Goal: Task Accomplishment & Management: Use online tool/utility

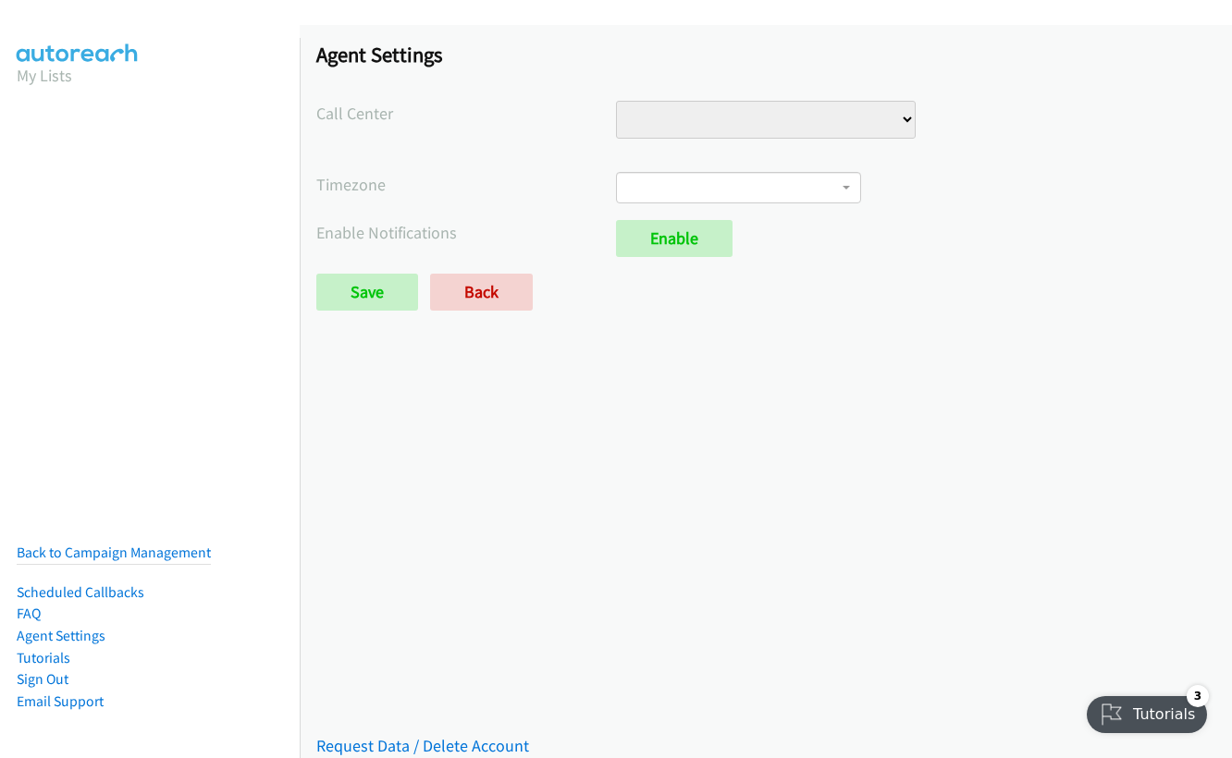
click at [674, 124] on select "Injury Numbers Injury Sales LSA - Do Not Use VA Numbers VA Sales" at bounding box center [766, 120] width 300 height 38
select select "6529752866078720"
click at [616, 101] on select "Injury Numbers Injury Sales LSA - Do Not Use VA Numbers VA Sales" at bounding box center [766, 120] width 300 height 38
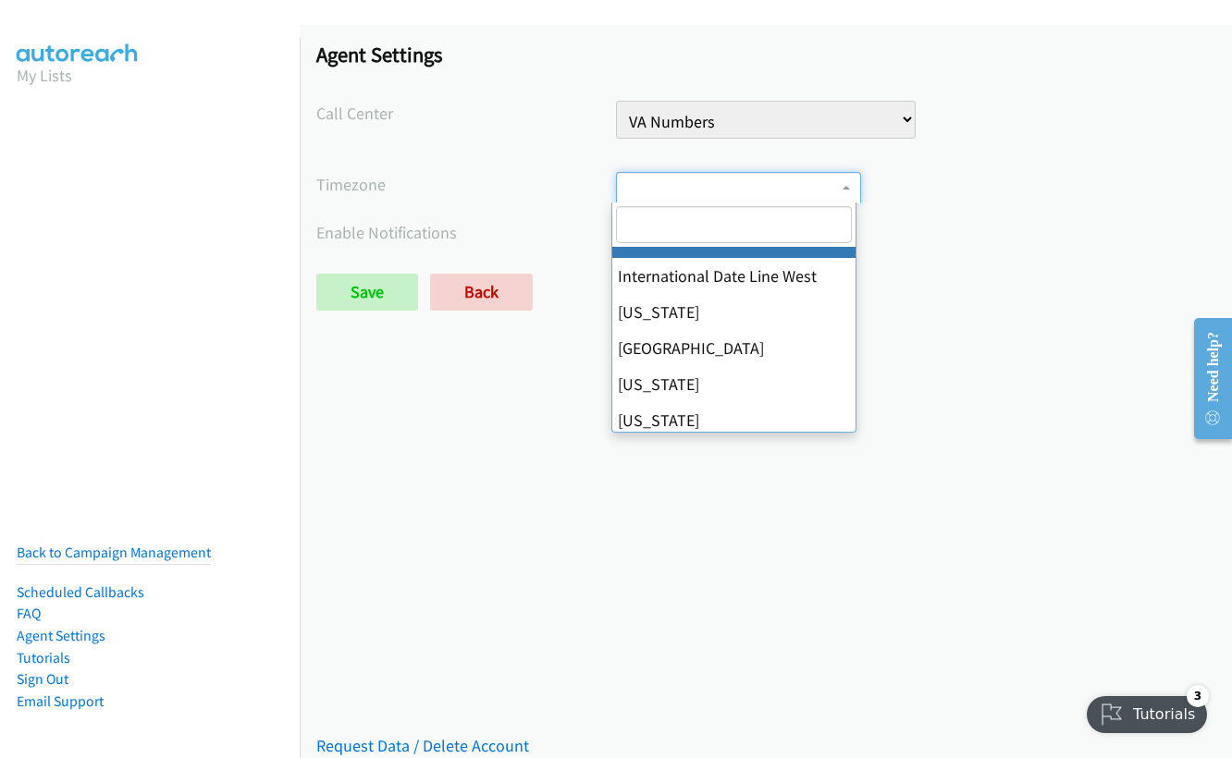
click at [688, 179] on span at bounding box center [738, 187] width 245 height 31
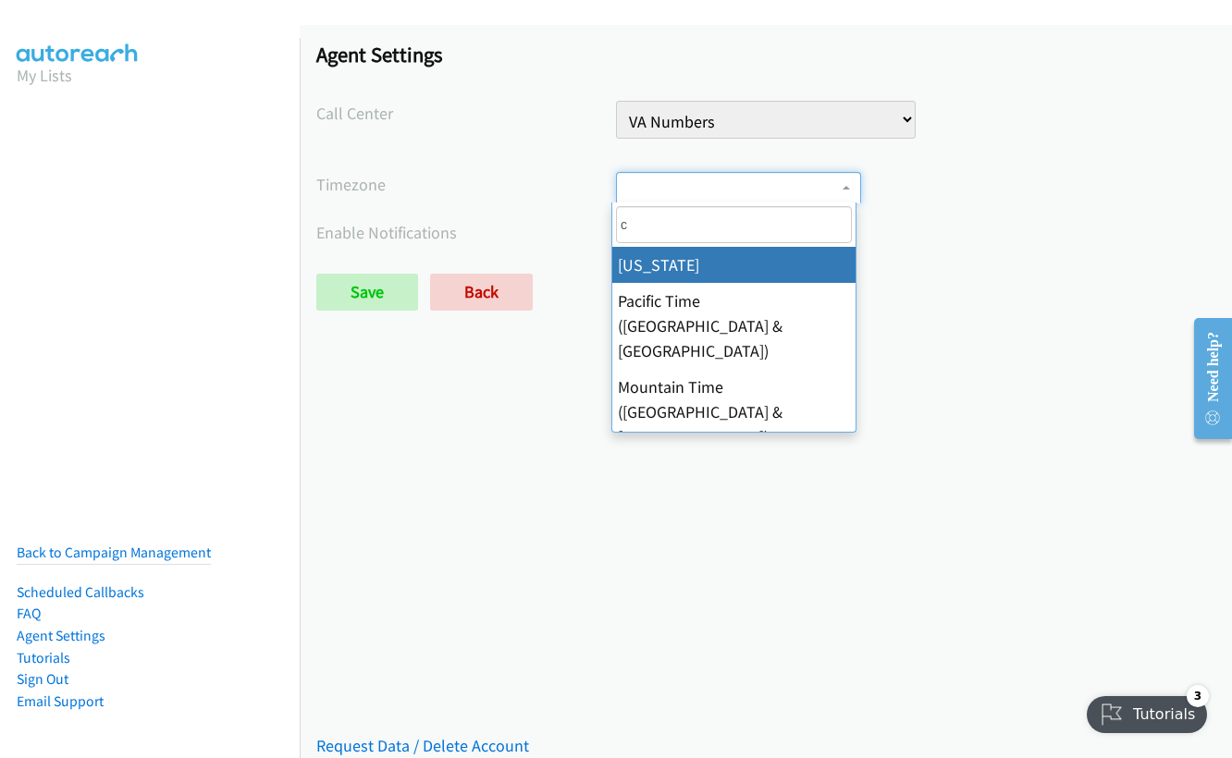
type input "ce"
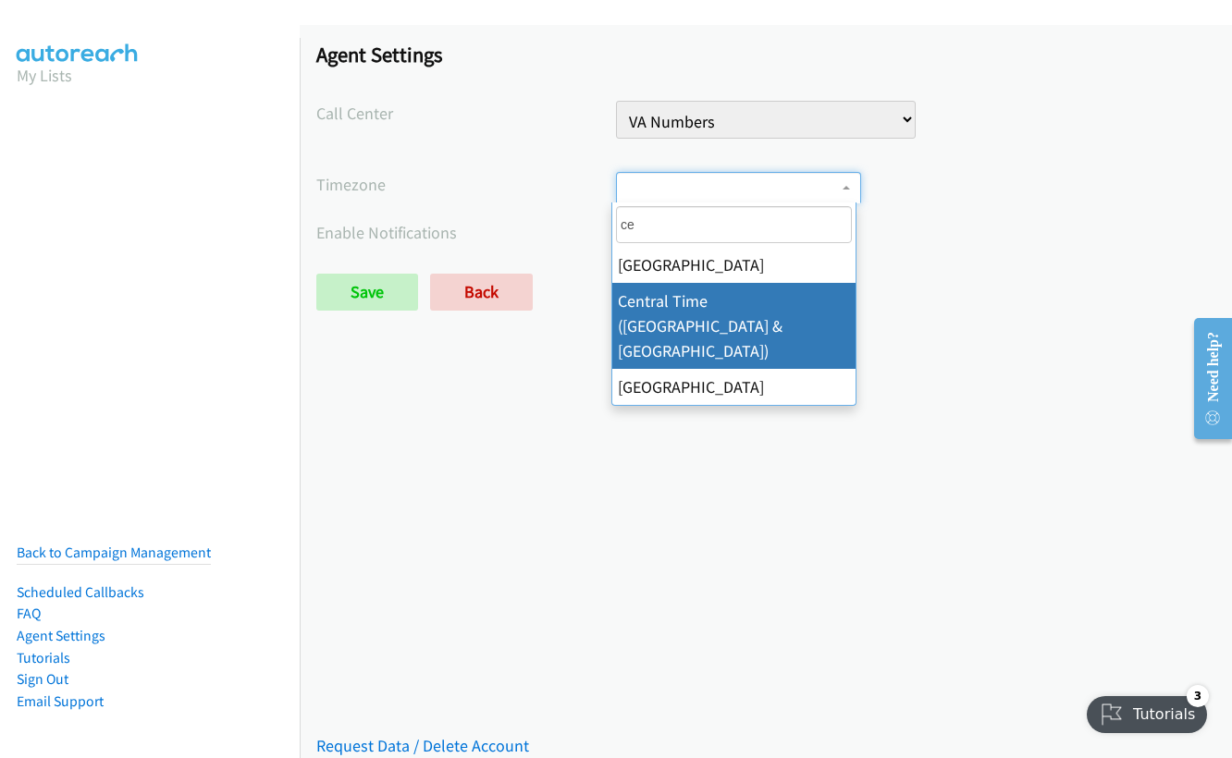
select select "Central Time (US & Canada)"
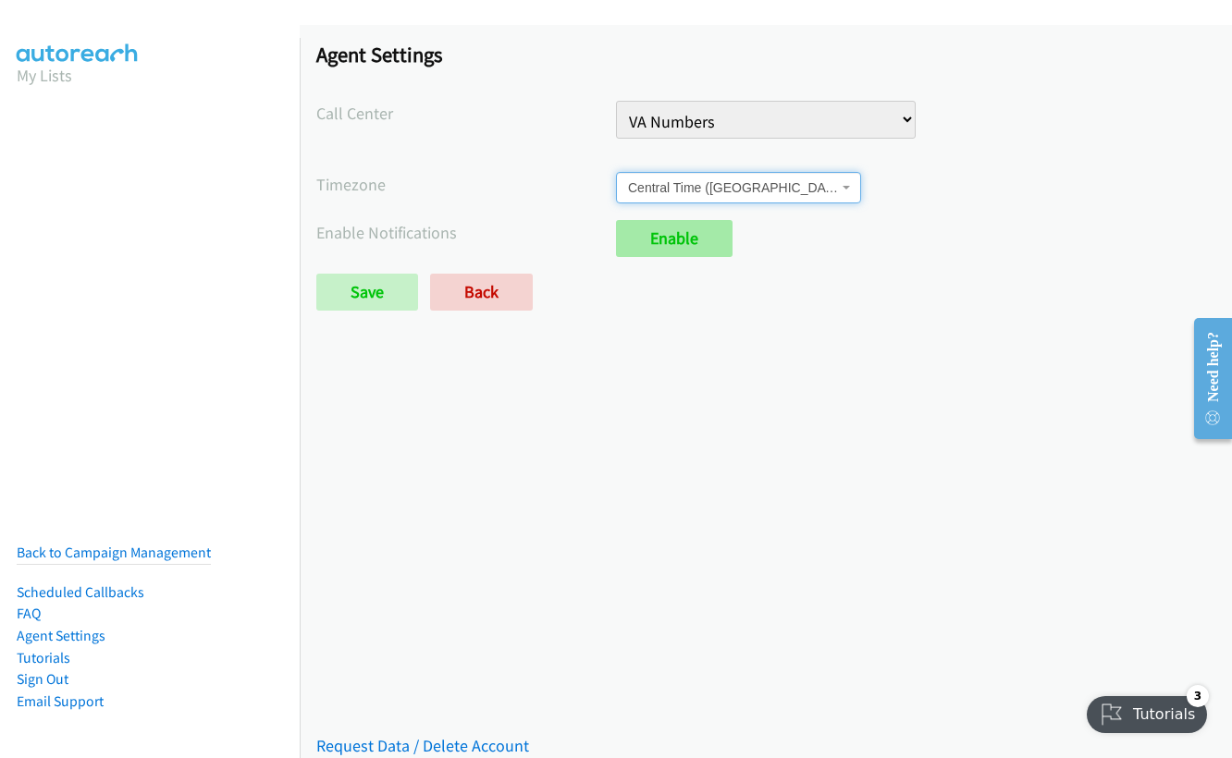
click at [671, 247] on link "Enable" at bounding box center [674, 238] width 117 height 37
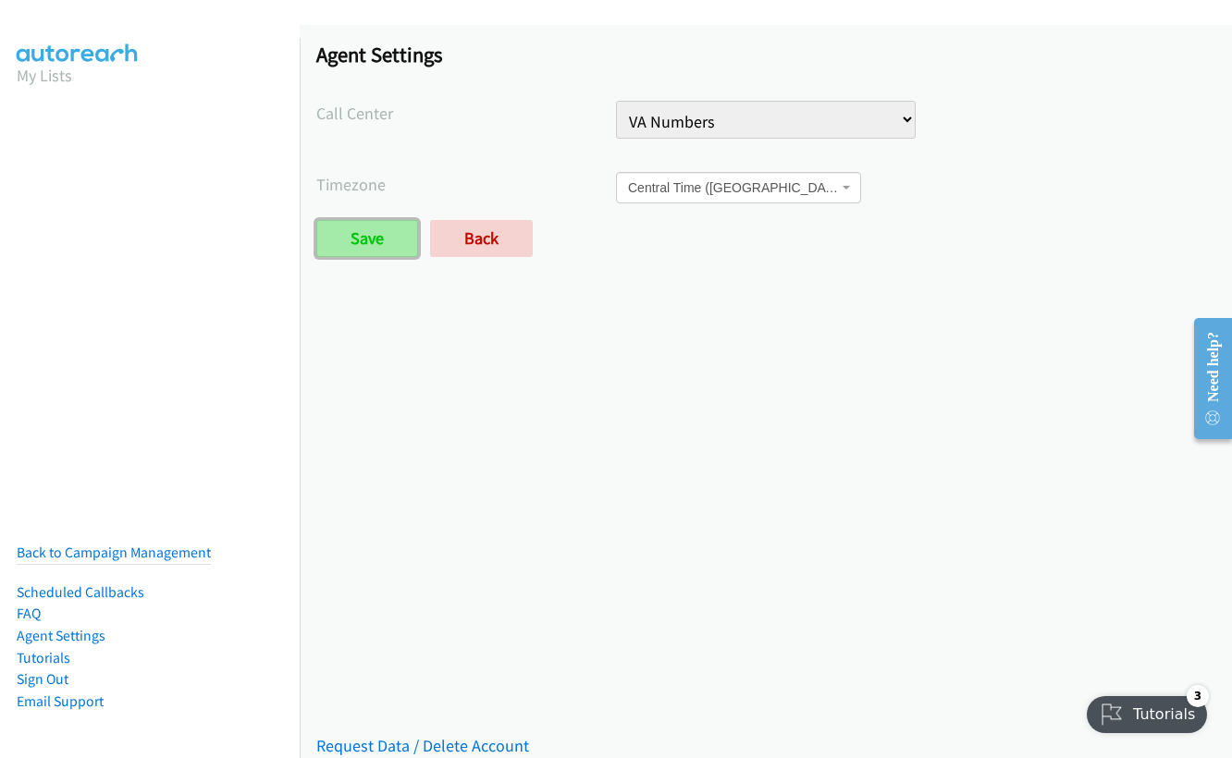
click at [339, 246] on input "Save" at bounding box center [367, 238] width 102 height 37
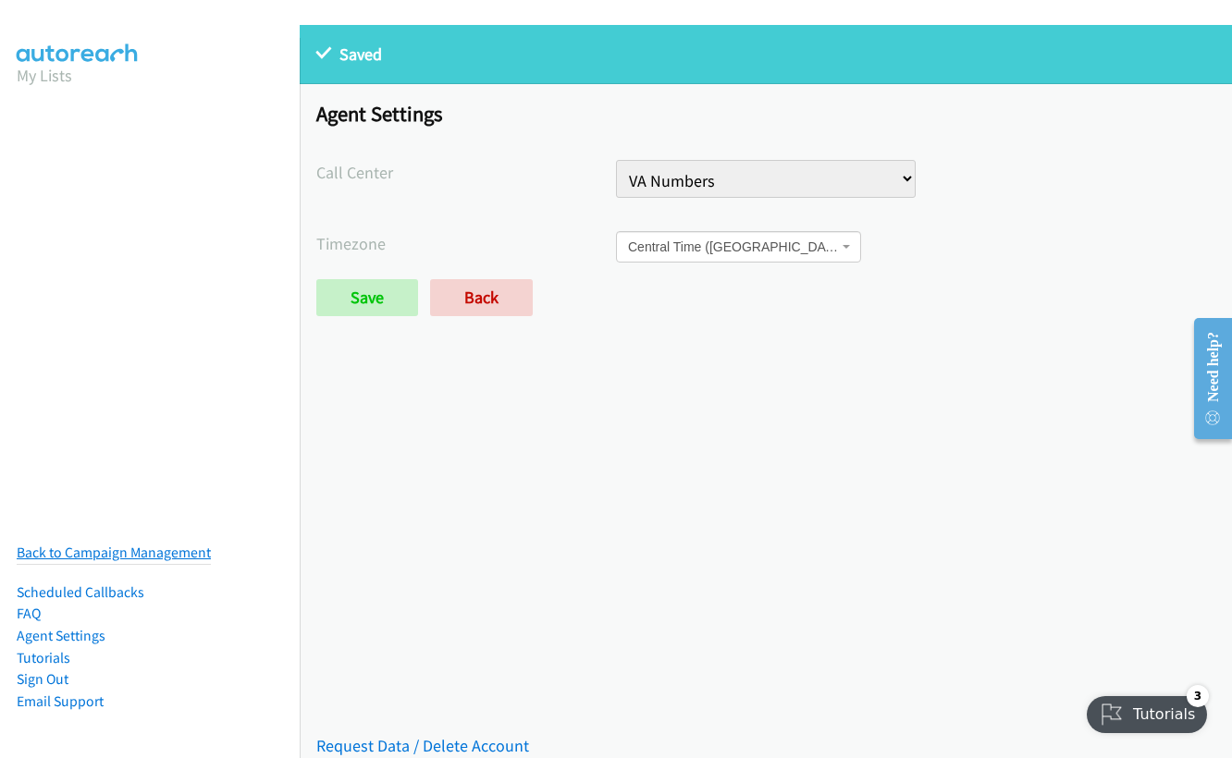
click at [126, 544] on link "Back to Campaign Management" at bounding box center [114, 553] width 194 height 18
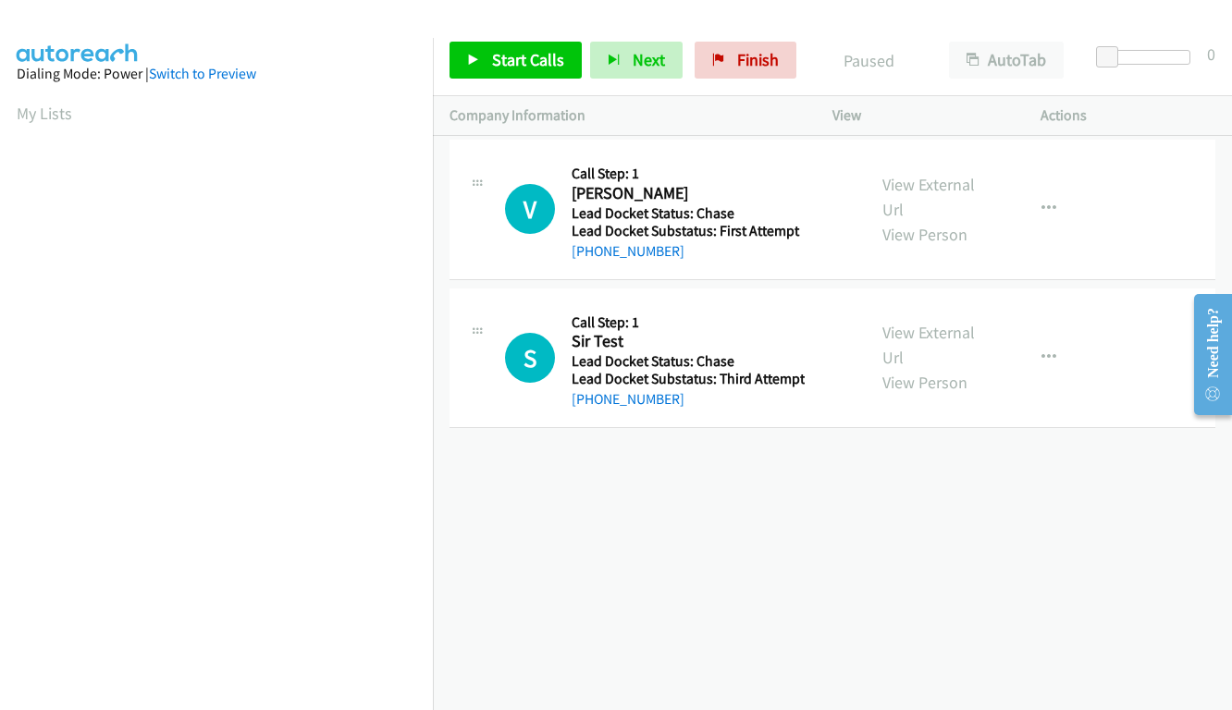
click at [499, 555] on div "[PHONE_NUMBER] Call failed - Please reload the list and try again The Callbar F…" at bounding box center [832, 423] width 799 height 574
click at [358, 92] on aside "Dialing Mode: Power | Switch to Preview My Lists" at bounding box center [216, 550] width 433 height 1024
drag, startPoint x: 587, startPoint y: 525, endPoint x: 564, endPoint y: 498, distance: 36.1
click at [587, 524] on div "+1 415-964-1034 Call failed - Please reload the list and try again The Callbar …" at bounding box center [832, 423] width 799 height 574
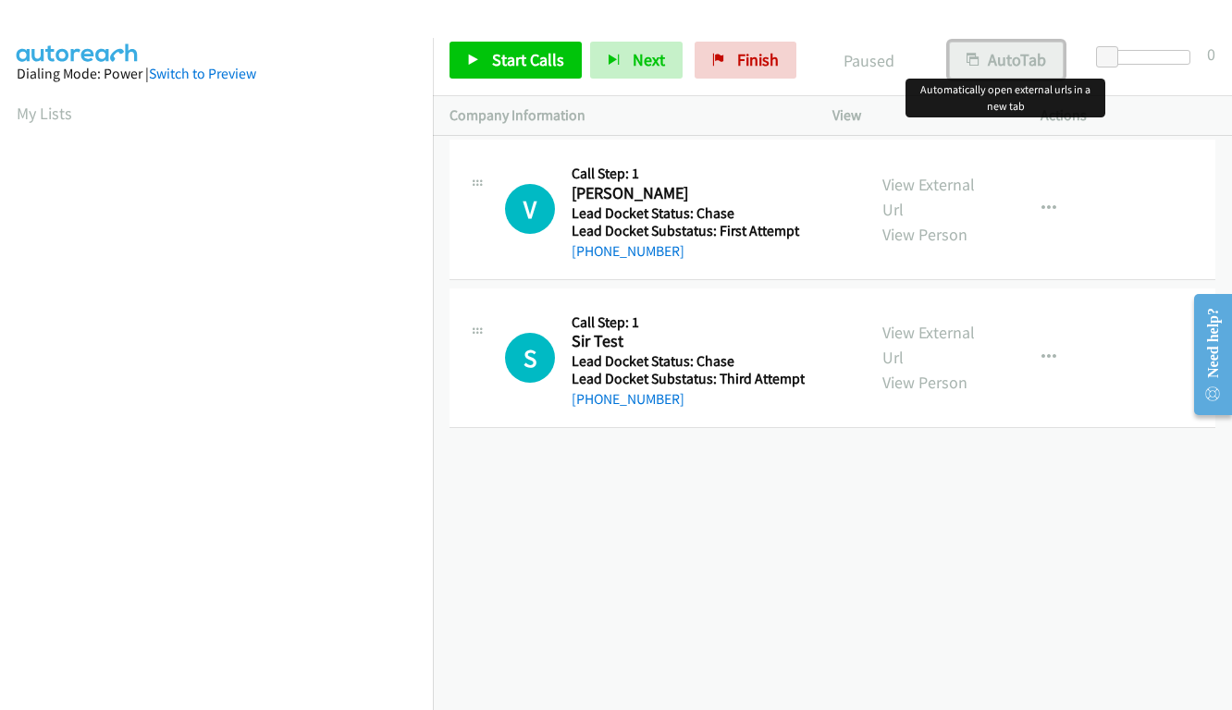
click at [1010, 54] on button "AutoTab" at bounding box center [1006, 60] width 115 height 37
click at [1010, 62] on button "AutoTab" at bounding box center [1005, 60] width 117 height 37
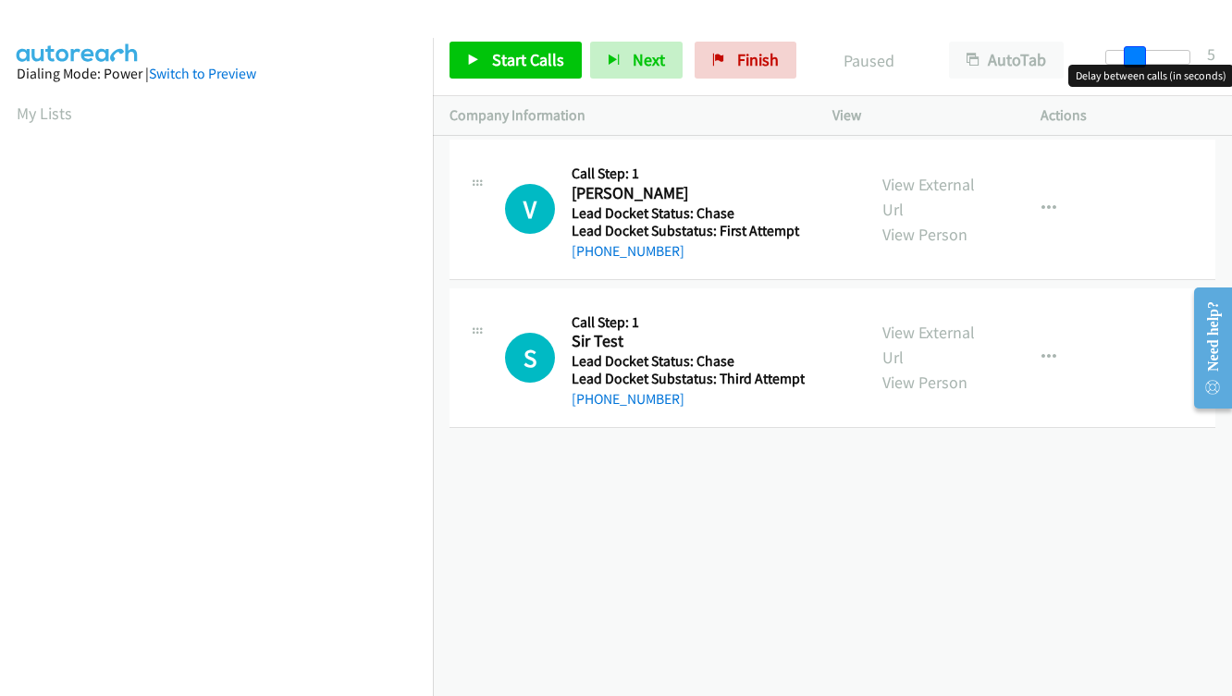
drag, startPoint x: 1106, startPoint y: 58, endPoint x: 1132, endPoint y: 58, distance: 25.9
click at [1132, 58] on span at bounding box center [1135, 57] width 22 height 22
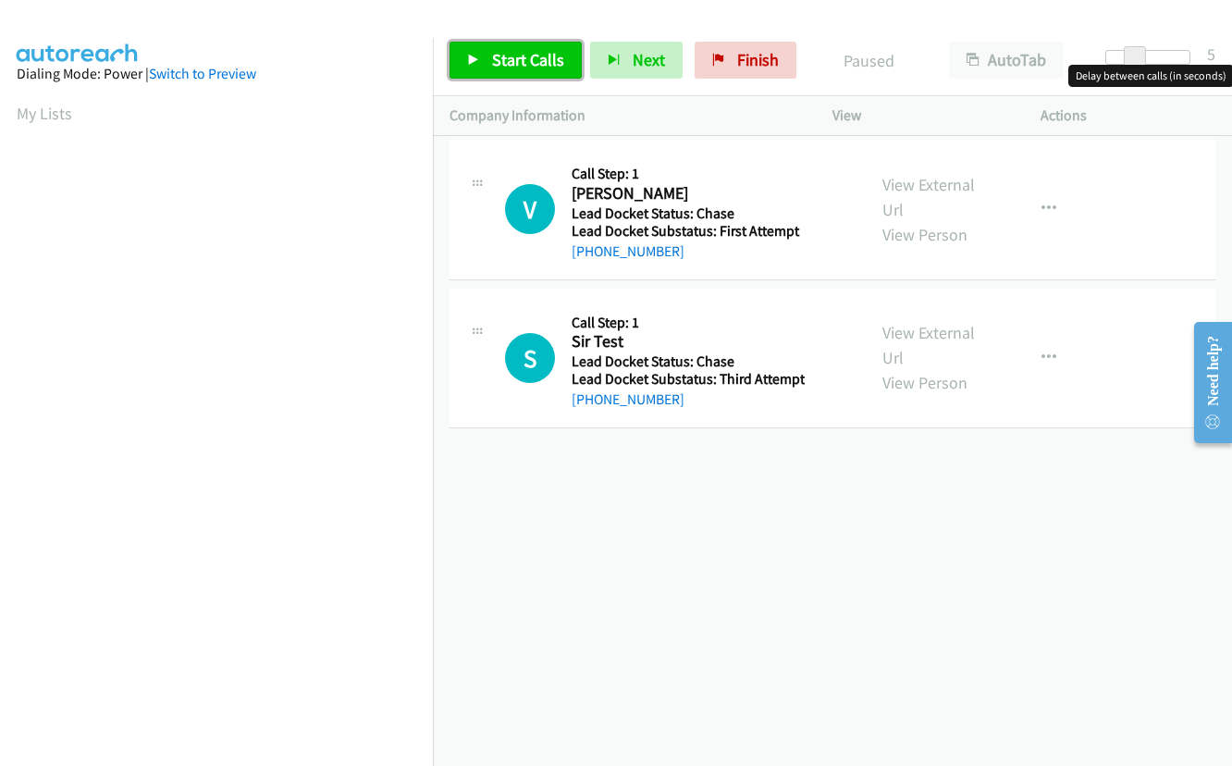
click at [523, 62] on span "Start Calls" at bounding box center [528, 59] width 72 height 21
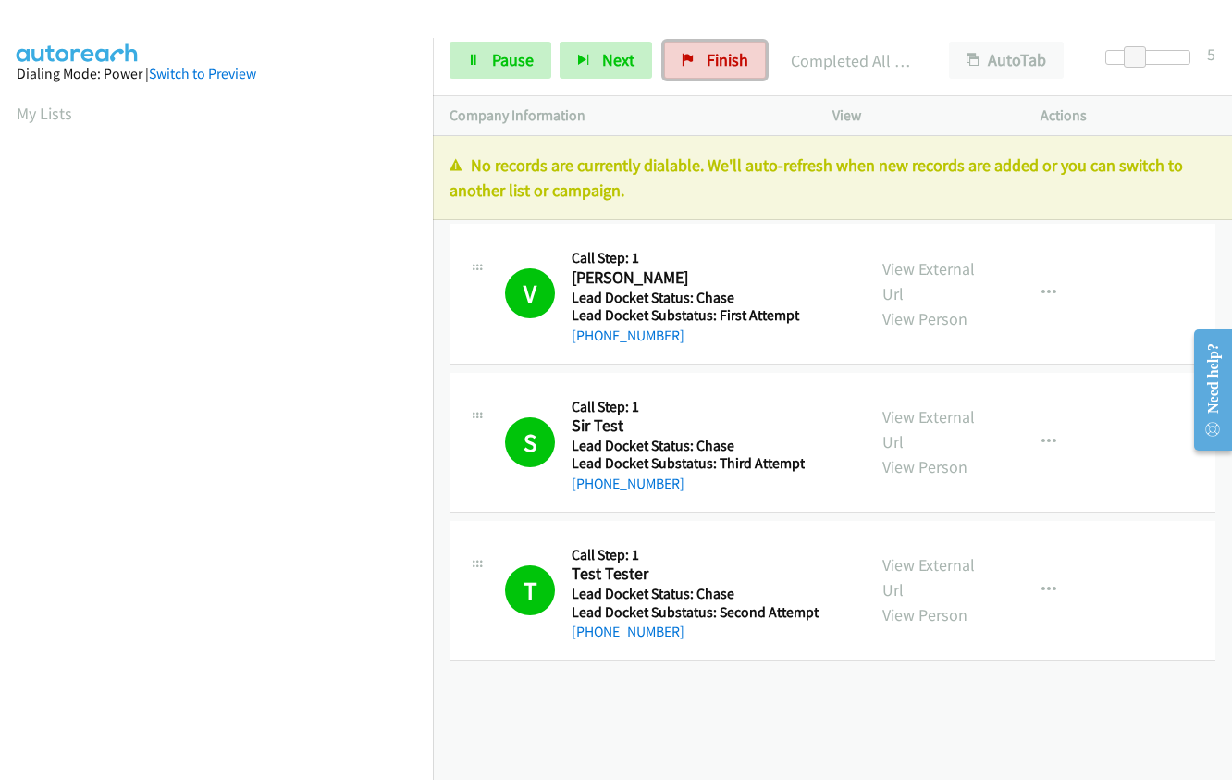
drag, startPoint x: 683, startPoint y: 58, endPoint x: 686, endPoint y: 18, distance: 40.8
click at [683, 58] on icon at bounding box center [688, 61] width 13 height 13
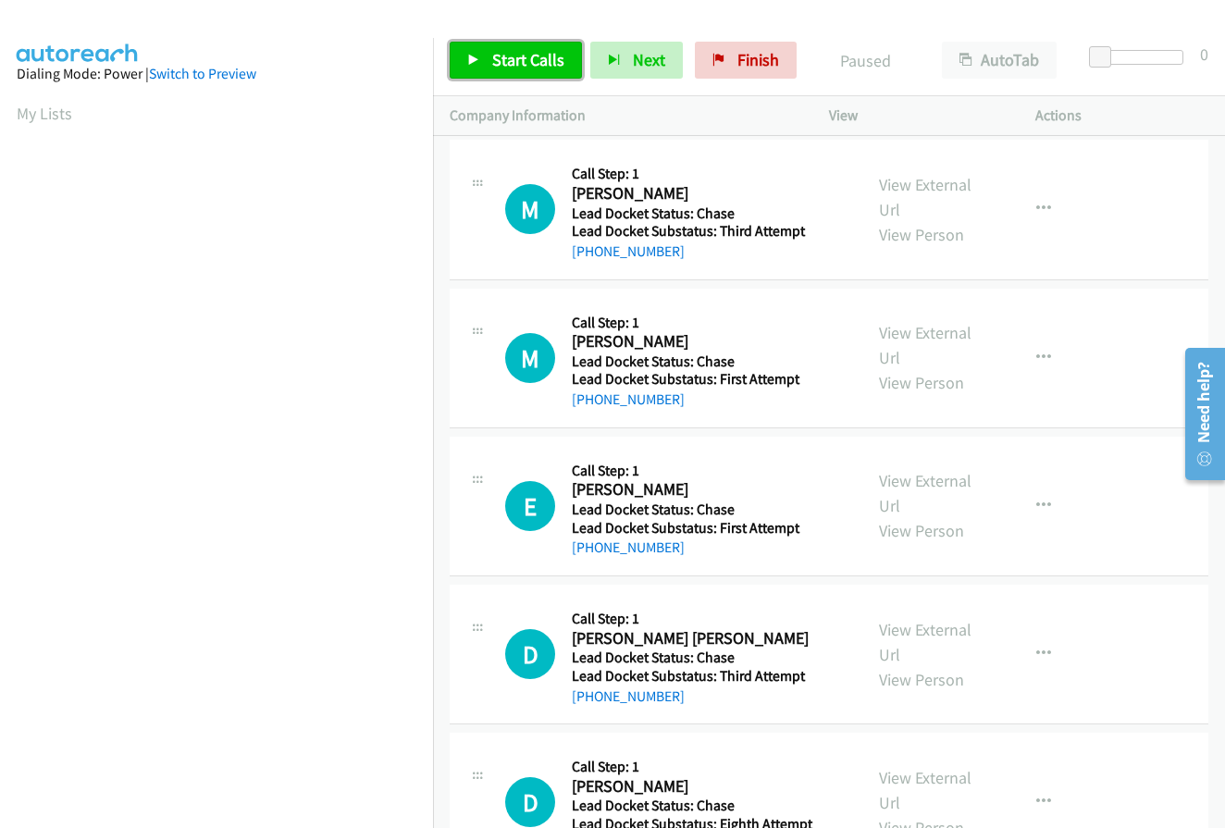
click at [518, 68] on span "Start Calls" at bounding box center [528, 59] width 72 height 21
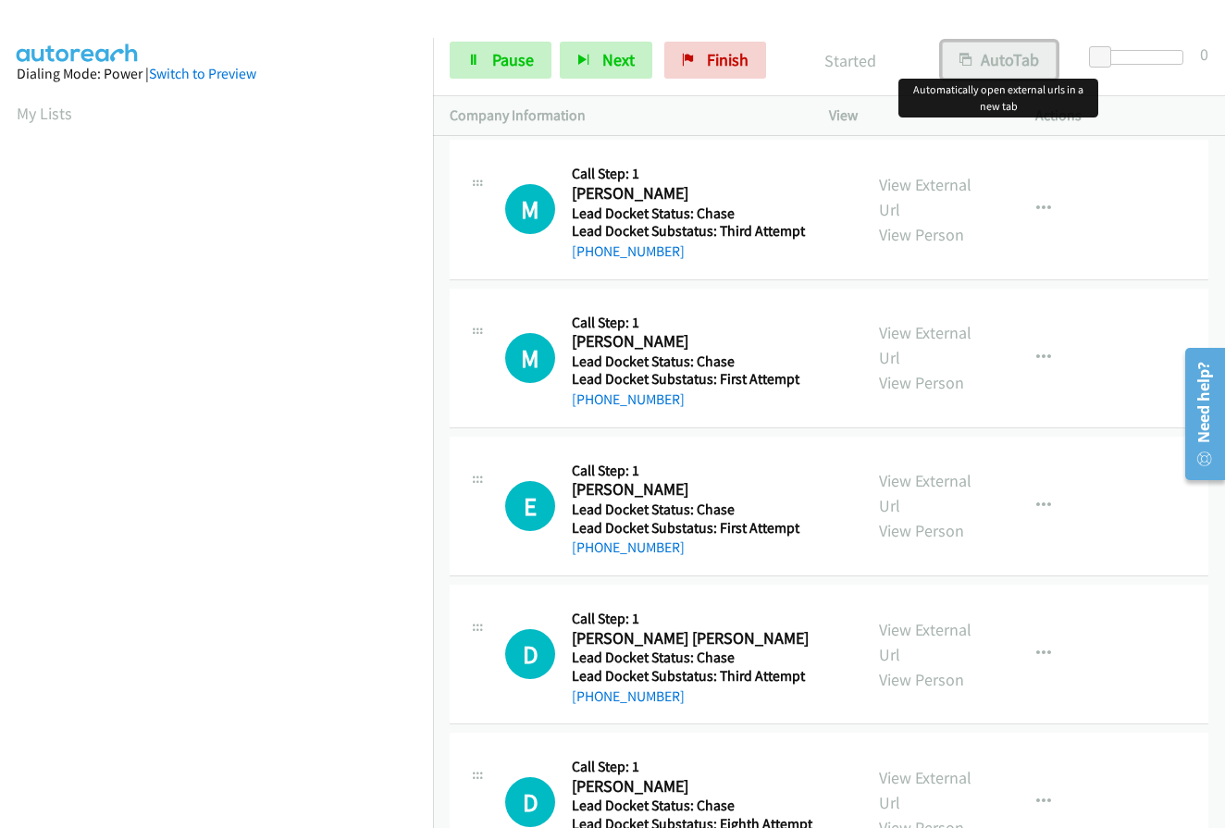
click at [1017, 60] on button "AutoTab" at bounding box center [999, 60] width 115 height 37
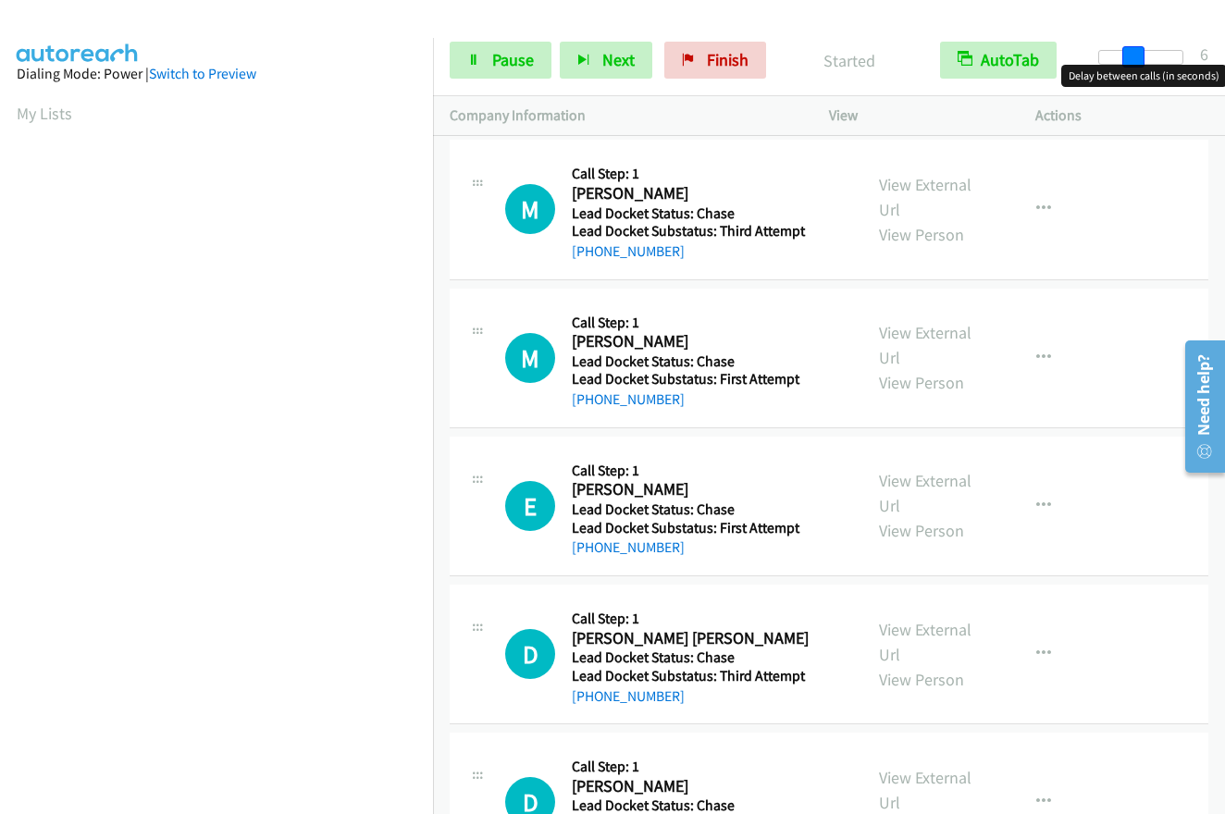
click at [1132, 55] on div at bounding box center [1140, 57] width 85 height 15
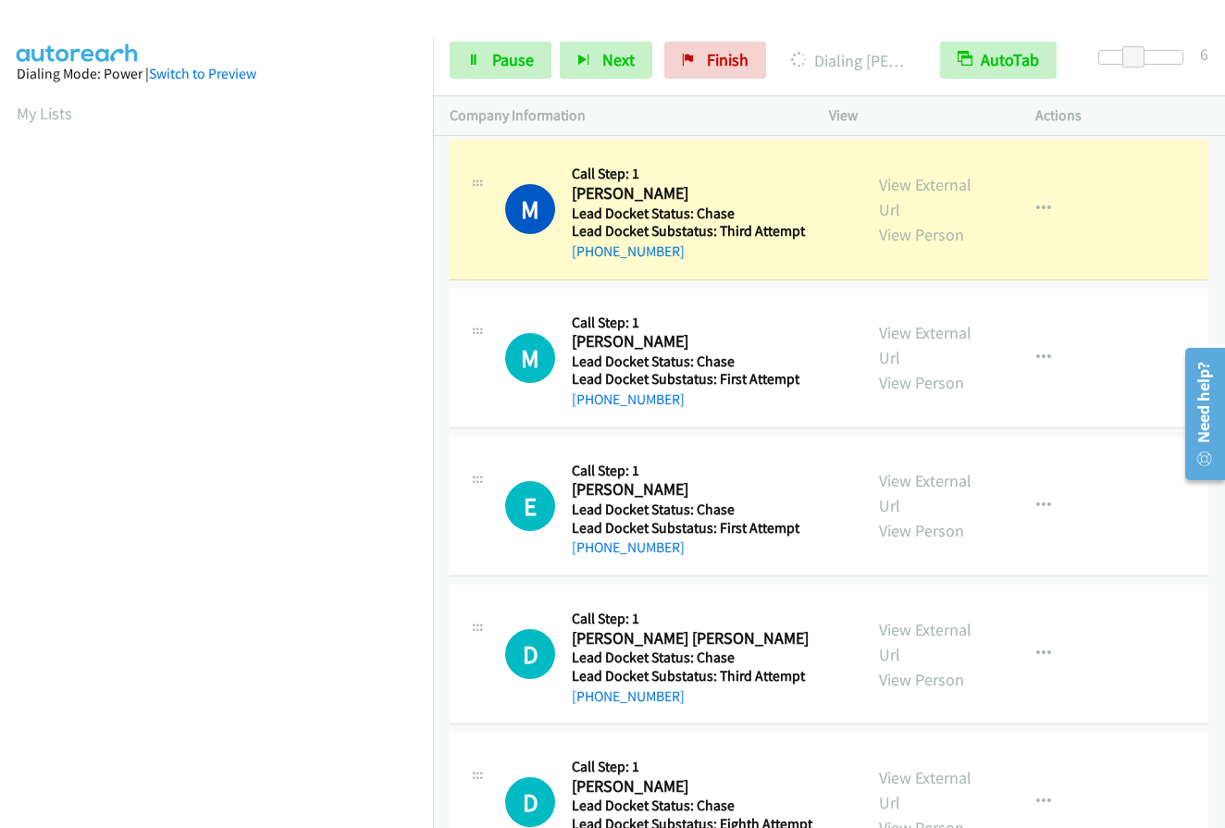
drag, startPoint x: 571, startPoint y: 191, endPoint x: 686, endPoint y: 194, distance: 115.6
click at [686, 194] on h2 "Michael Lawson" at bounding box center [692, 193] width 241 height 21
copy h2 "Michael Lawson"
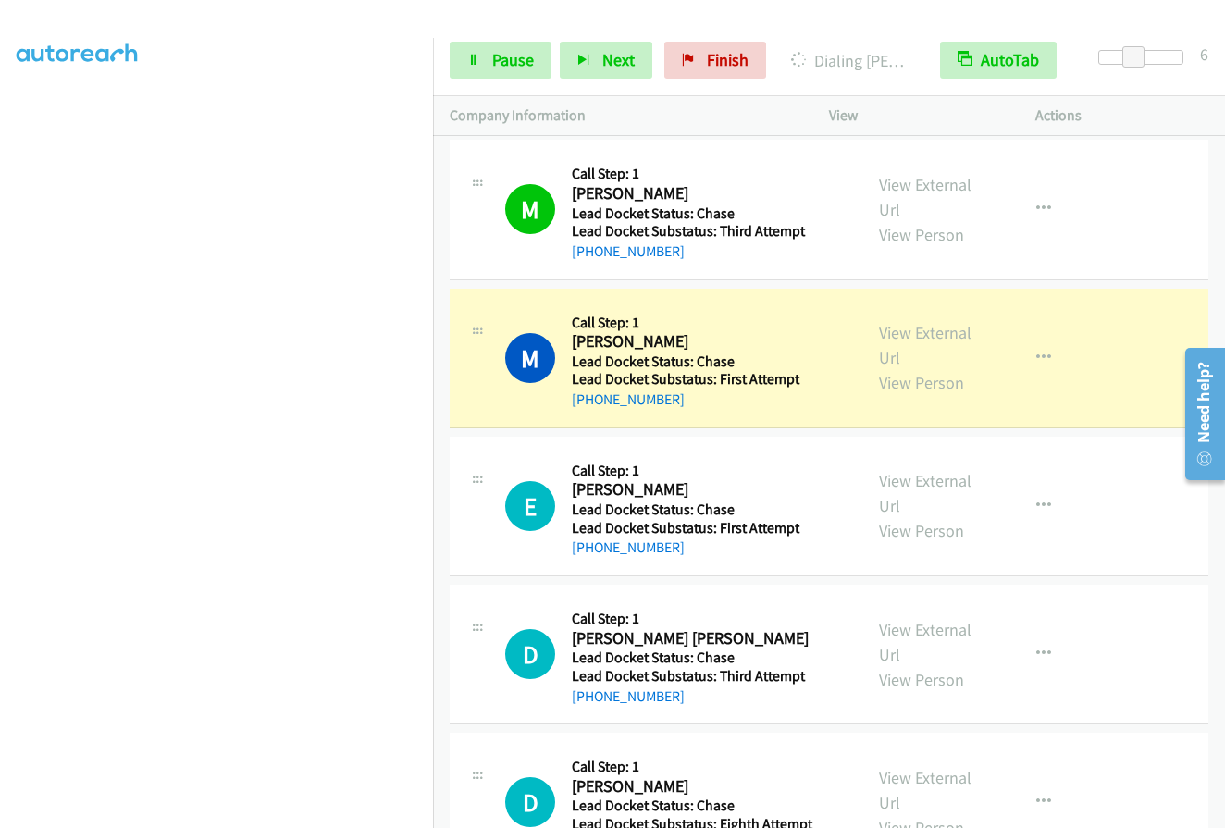
scroll to position [209, 0]
click at [503, 63] on span "Pause" at bounding box center [513, 59] width 42 height 21
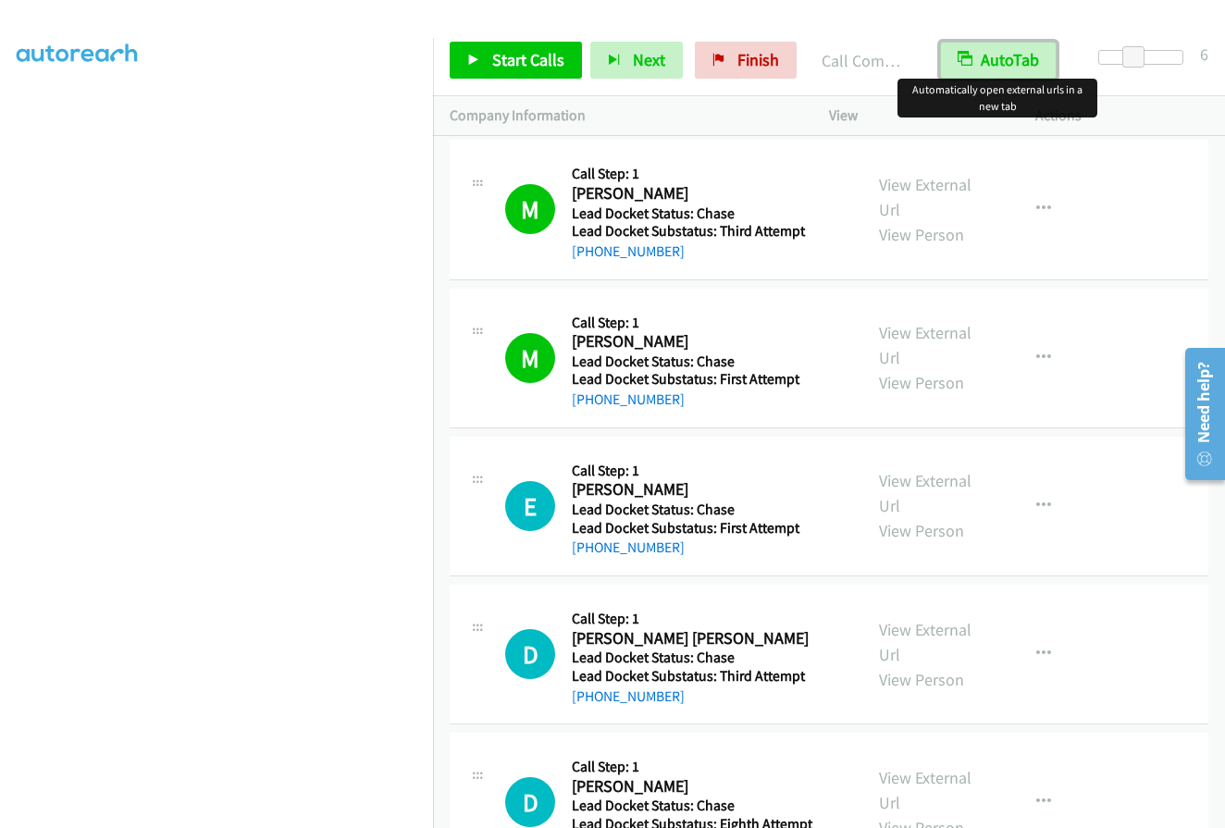
click at [1015, 68] on button "AutoTab" at bounding box center [998, 60] width 117 height 37
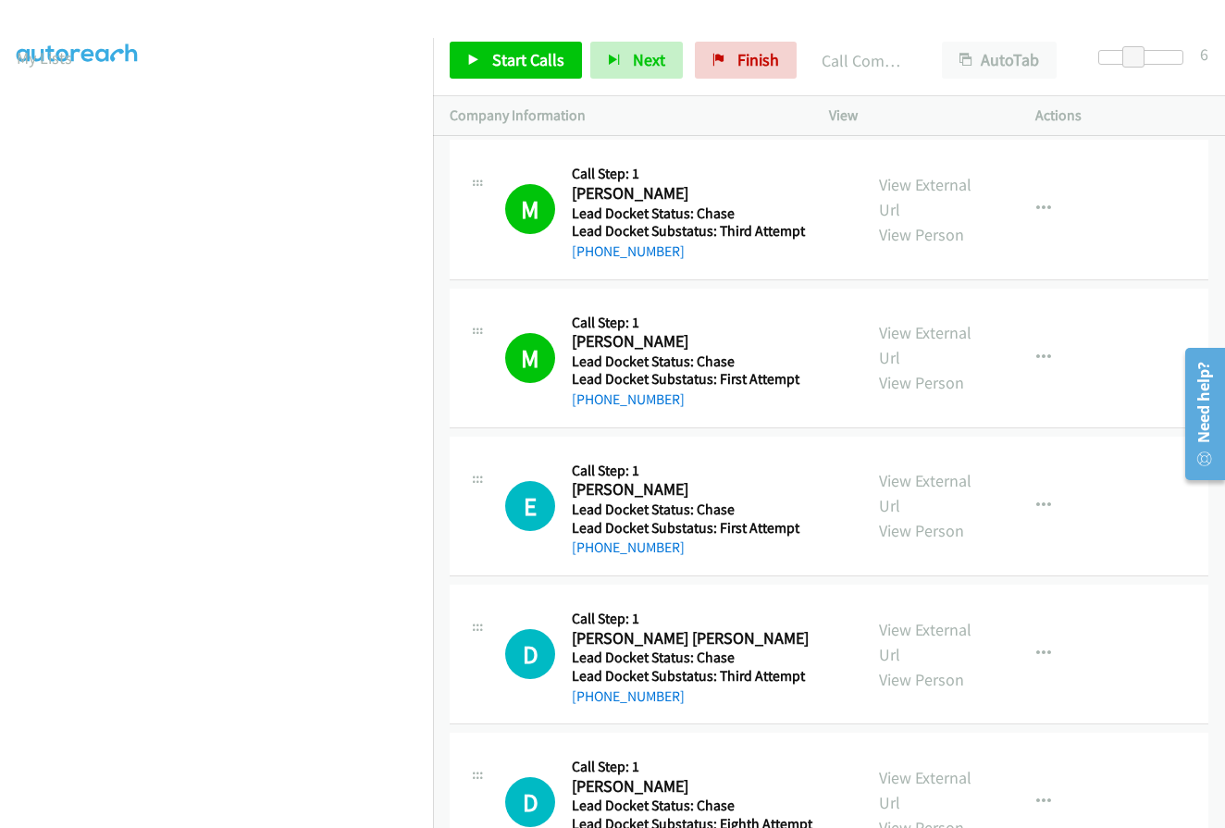
scroll to position [0, 0]
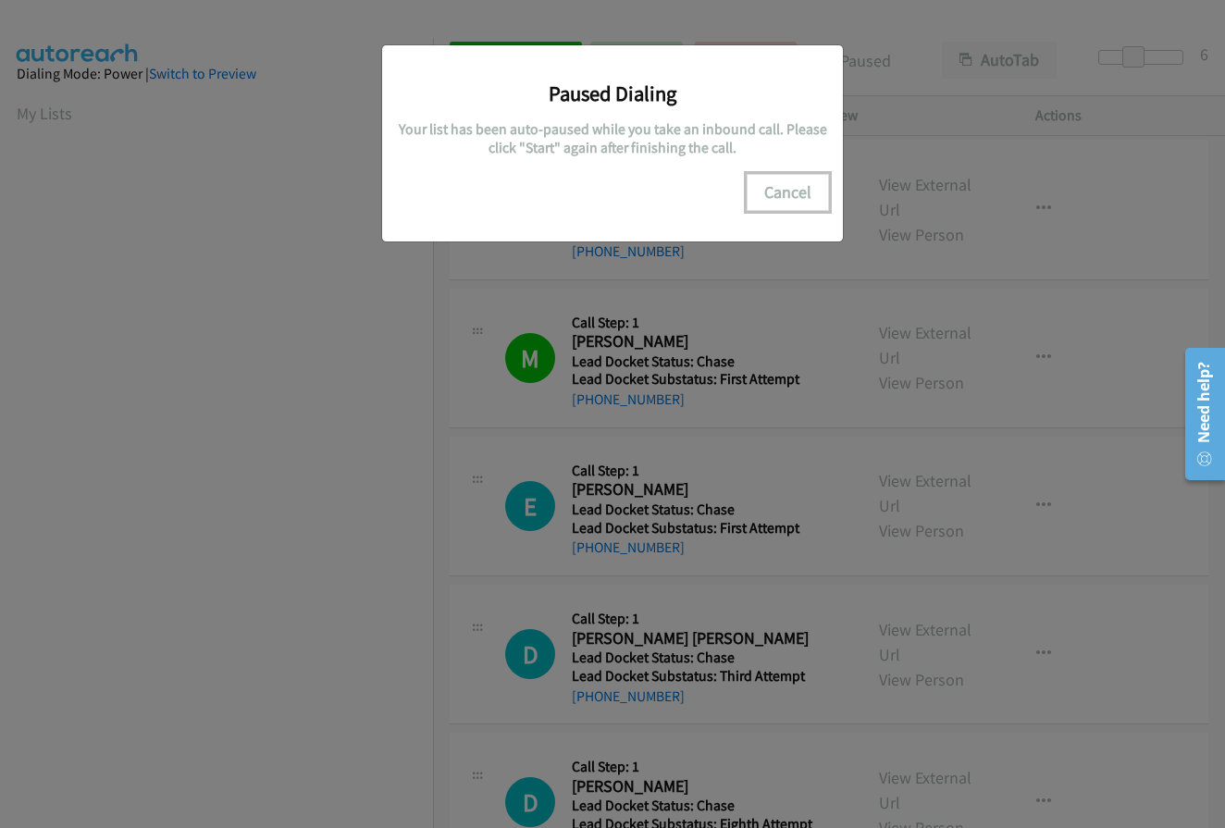
drag, startPoint x: 794, startPoint y: 191, endPoint x: 499, endPoint y: 314, distance: 319.6
click at [794, 191] on button "Cancel" at bounding box center [787, 192] width 82 height 37
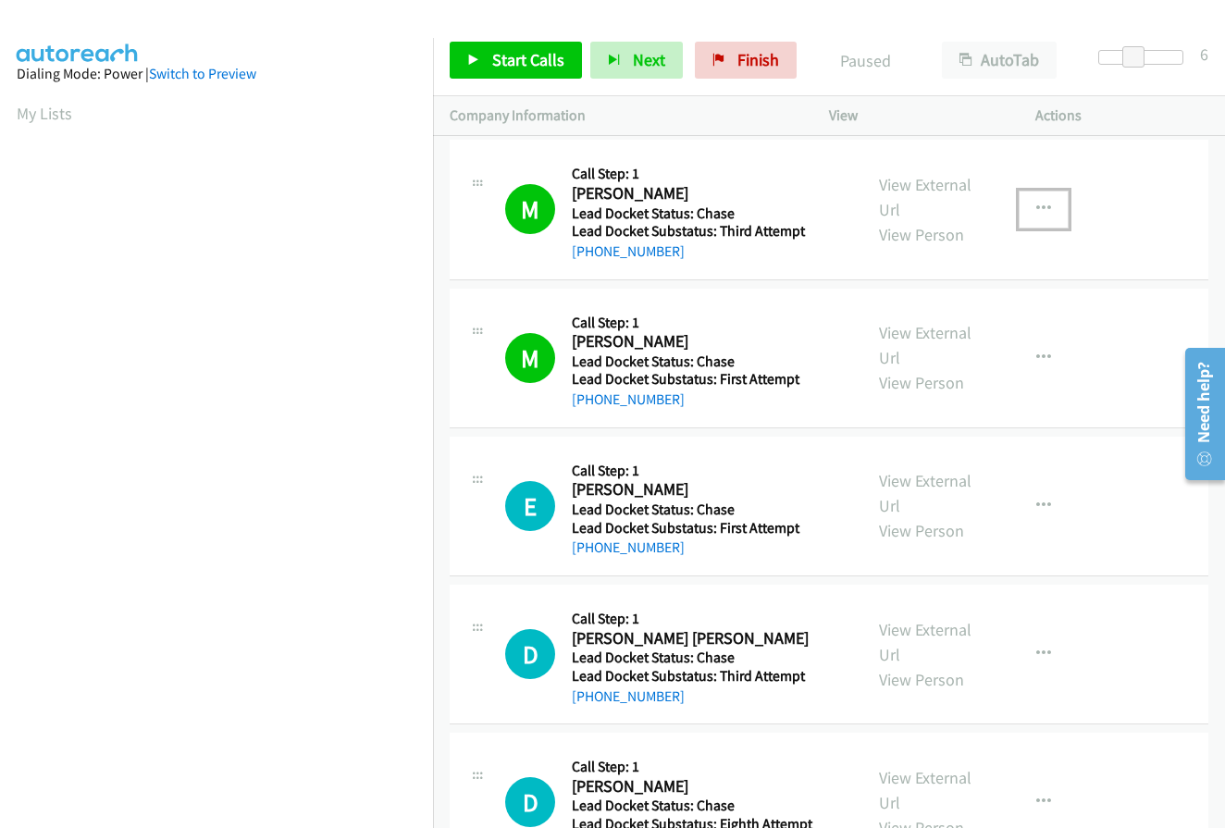
click at [1036, 204] on icon "button" at bounding box center [1043, 209] width 15 height 15
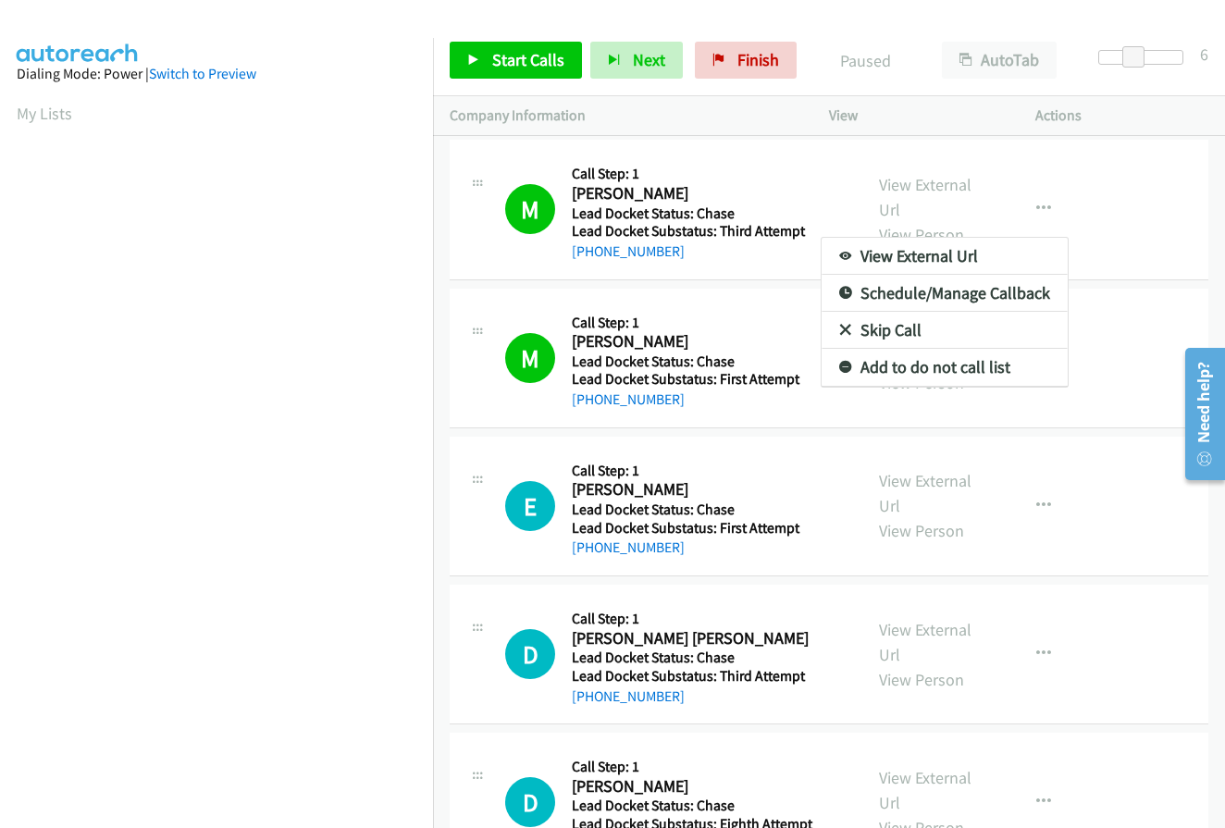
click at [1030, 203] on div at bounding box center [612, 414] width 1225 height 828
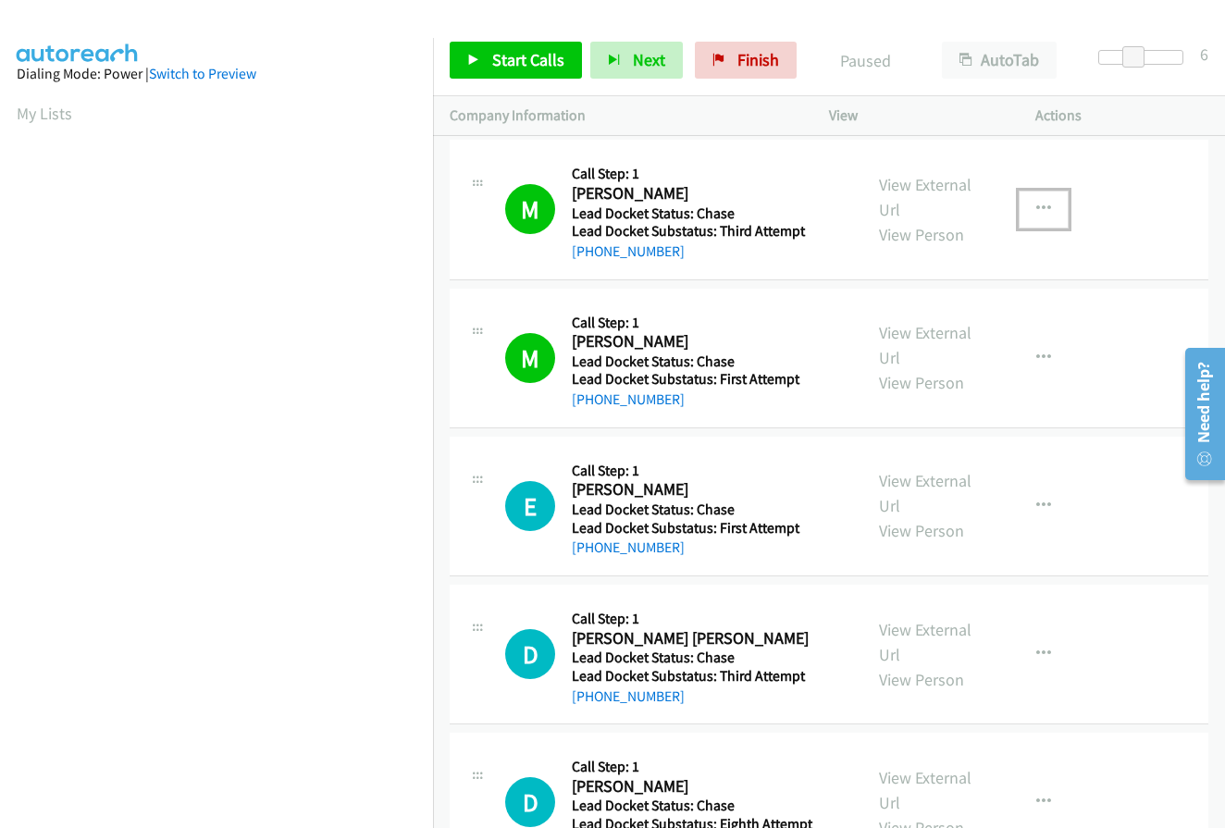
click at [1036, 203] on icon "button" at bounding box center [1043, 209] width 15 height 15
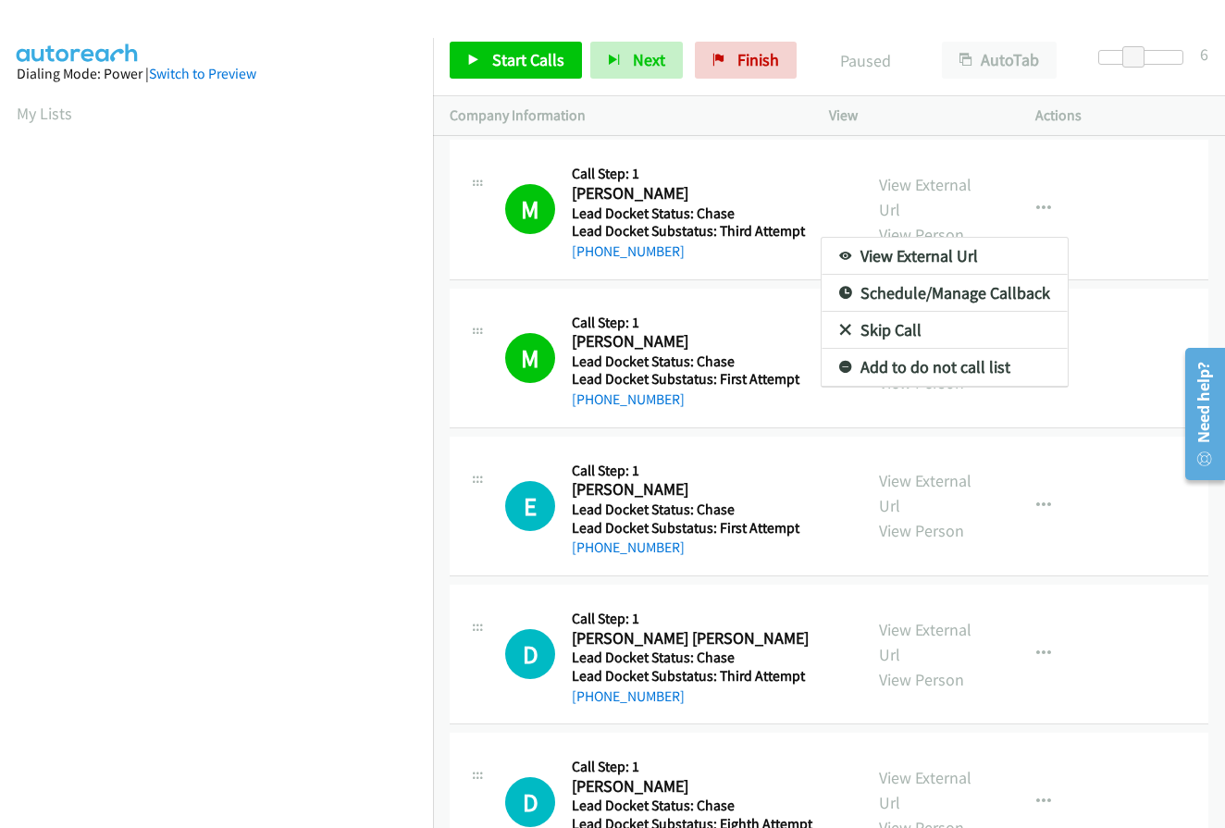
click at [1031, 203] on div at bounding box center [612, 414] width 1225 height 828
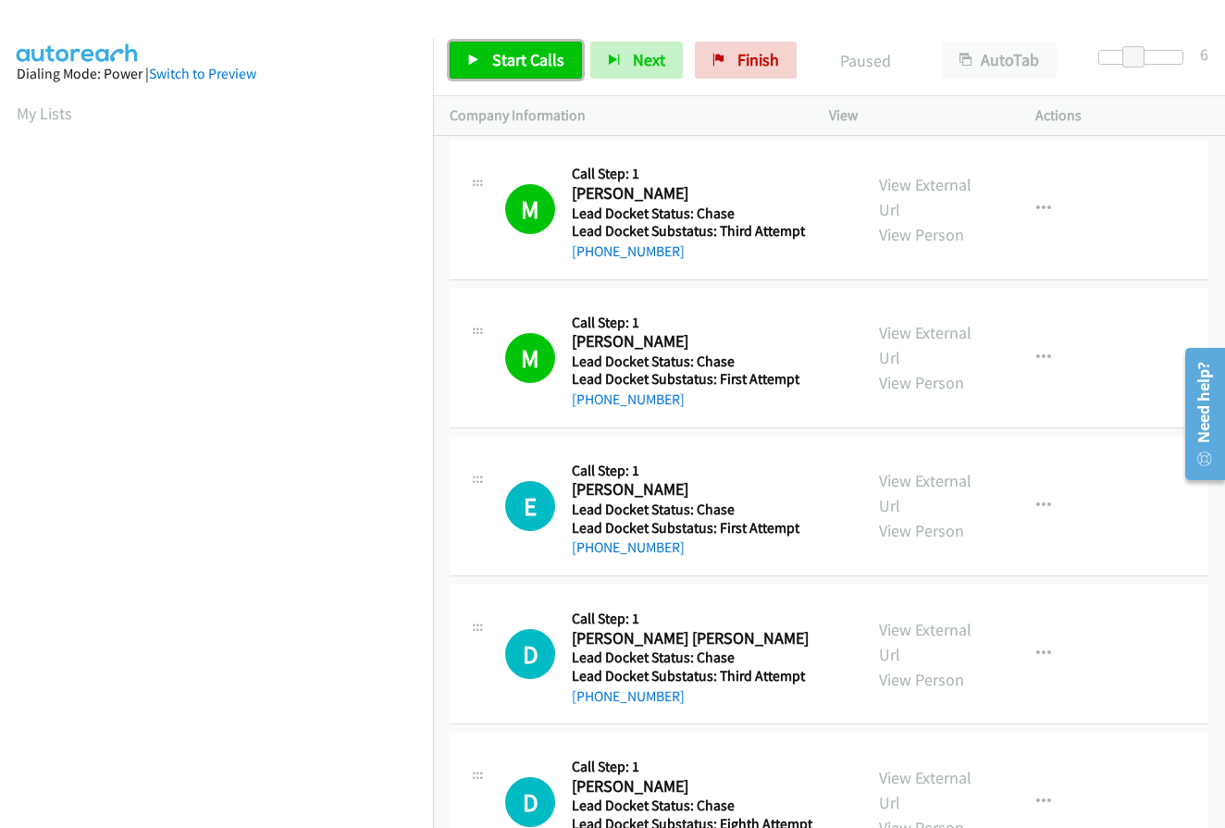
click at [520, 68] on span "Start Calls" at bounding box center [528, 59] width 72 height 21
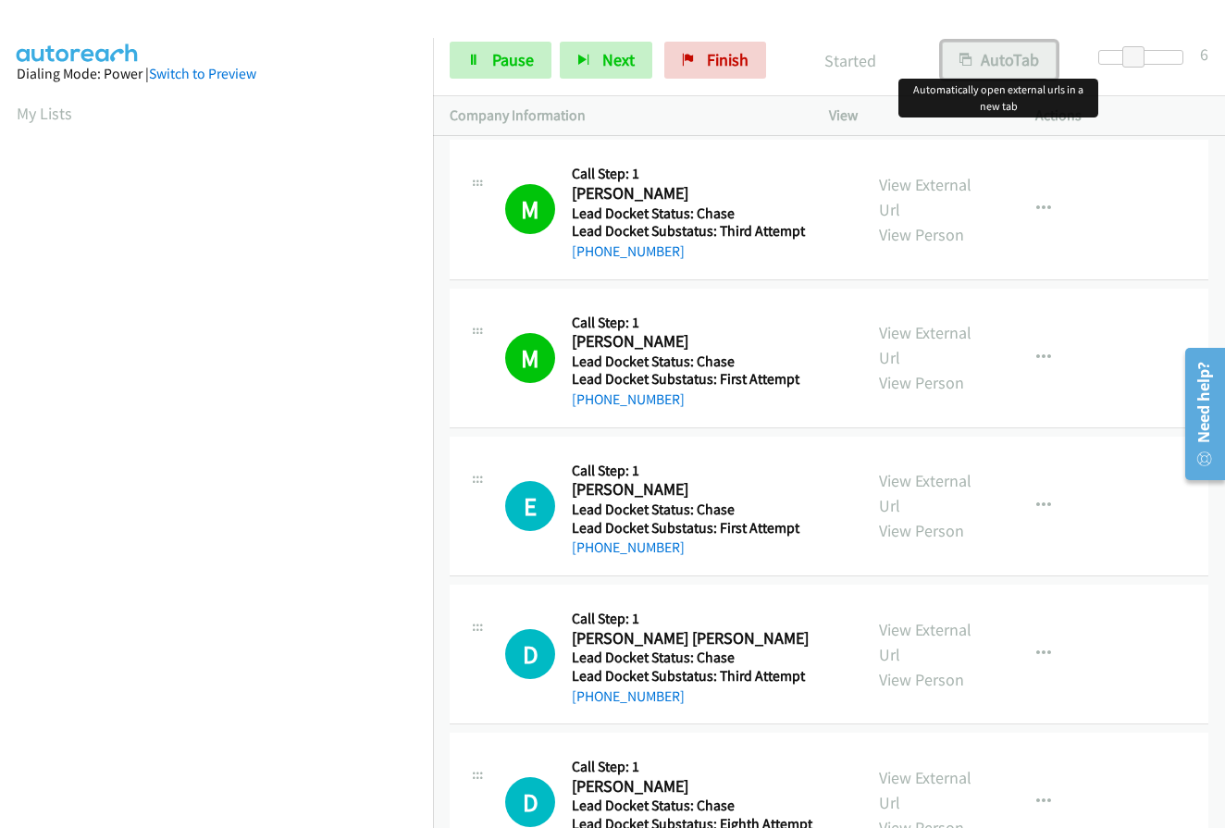
click at [1009, 59] on button "AutoTab" at bounding box center [999, 60] width 115 height 37
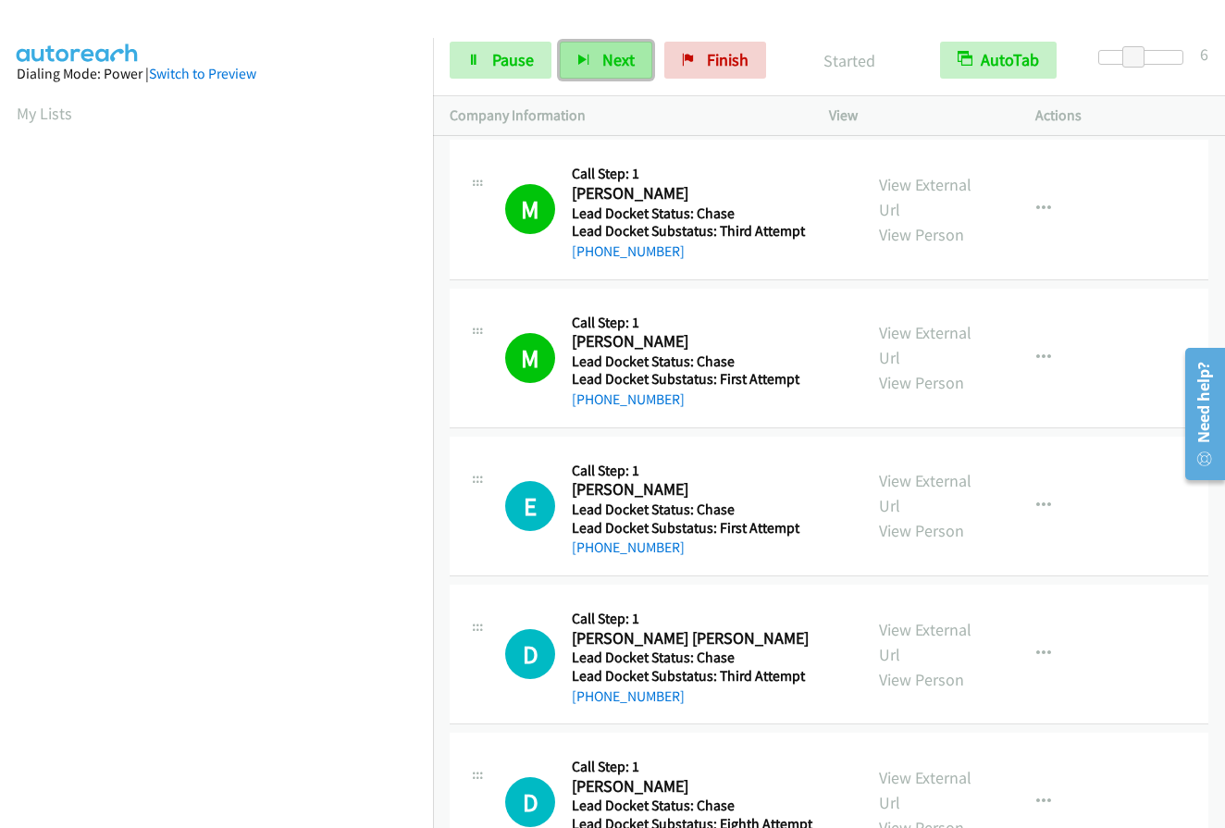
click at [579, 65] on icon "button" at bounding box center [583, 61] width 13 height 13
click at [739, 485] on h2 "Eric Fowlie" at bounding box center [692, 489] width 241 height 21
click at [512, 66] on span "Pause" at bounding box center [513, 59] width 42 height 21
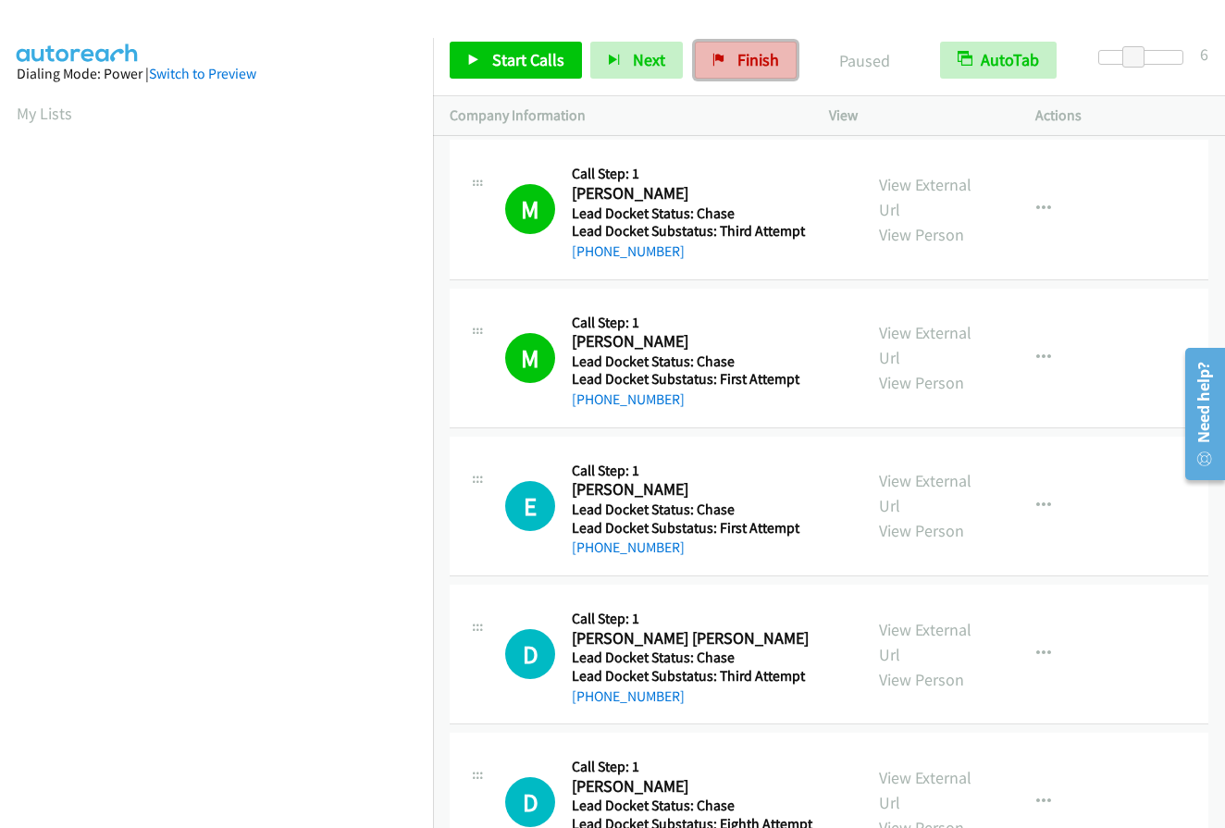
click at [757, 64] on span "Finish" at bounding box center [758, 59] width 42 height 21
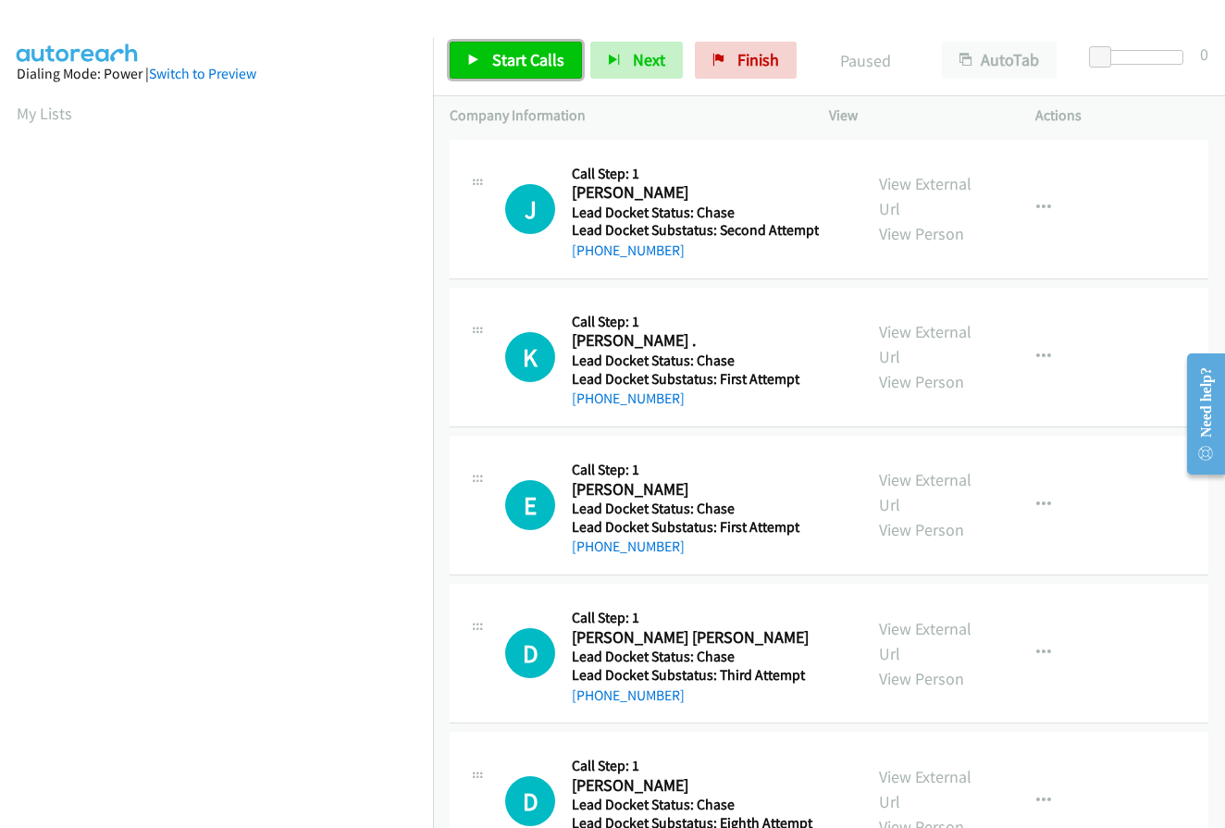
click at [498, 63] on span "Start Calls" at bounding box center [528, 59] width 72 height 21
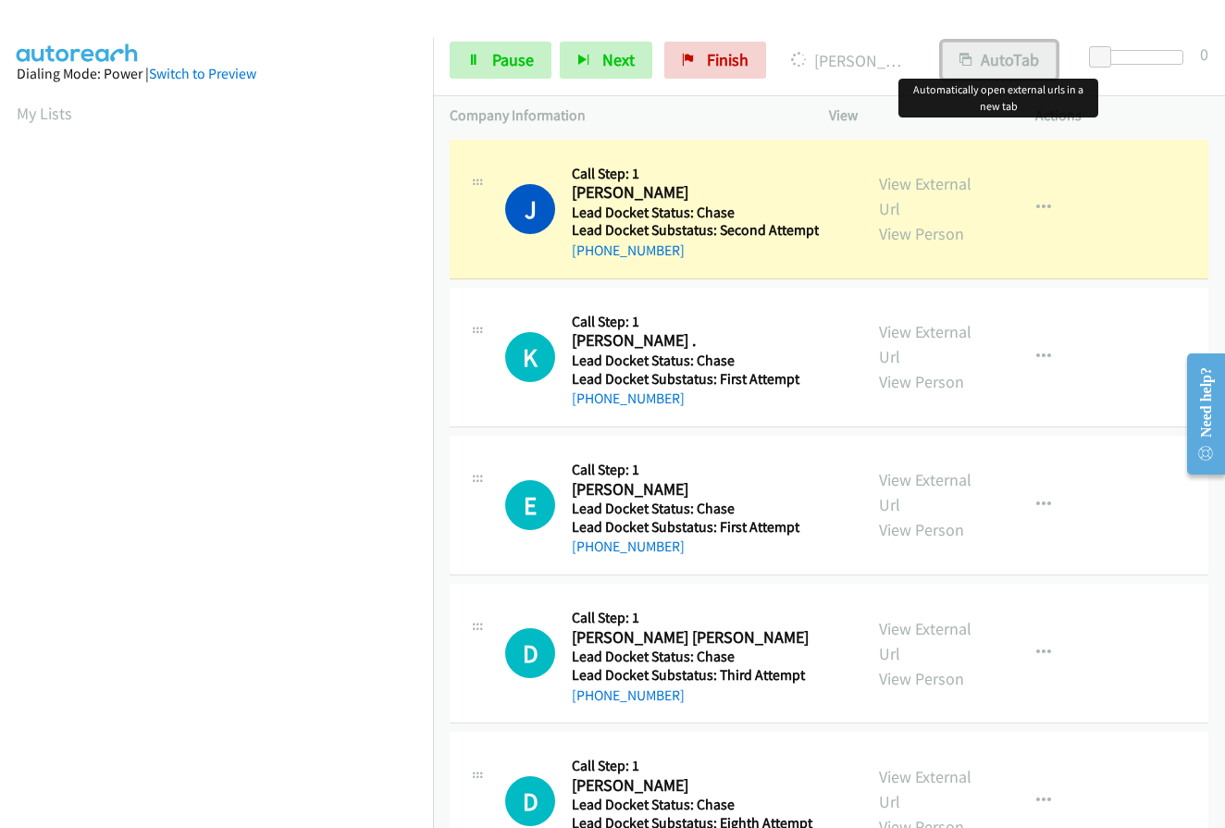
click at [1001, 55] on button "AutoTab" at bounding box center [999, 60] width 115 height 37
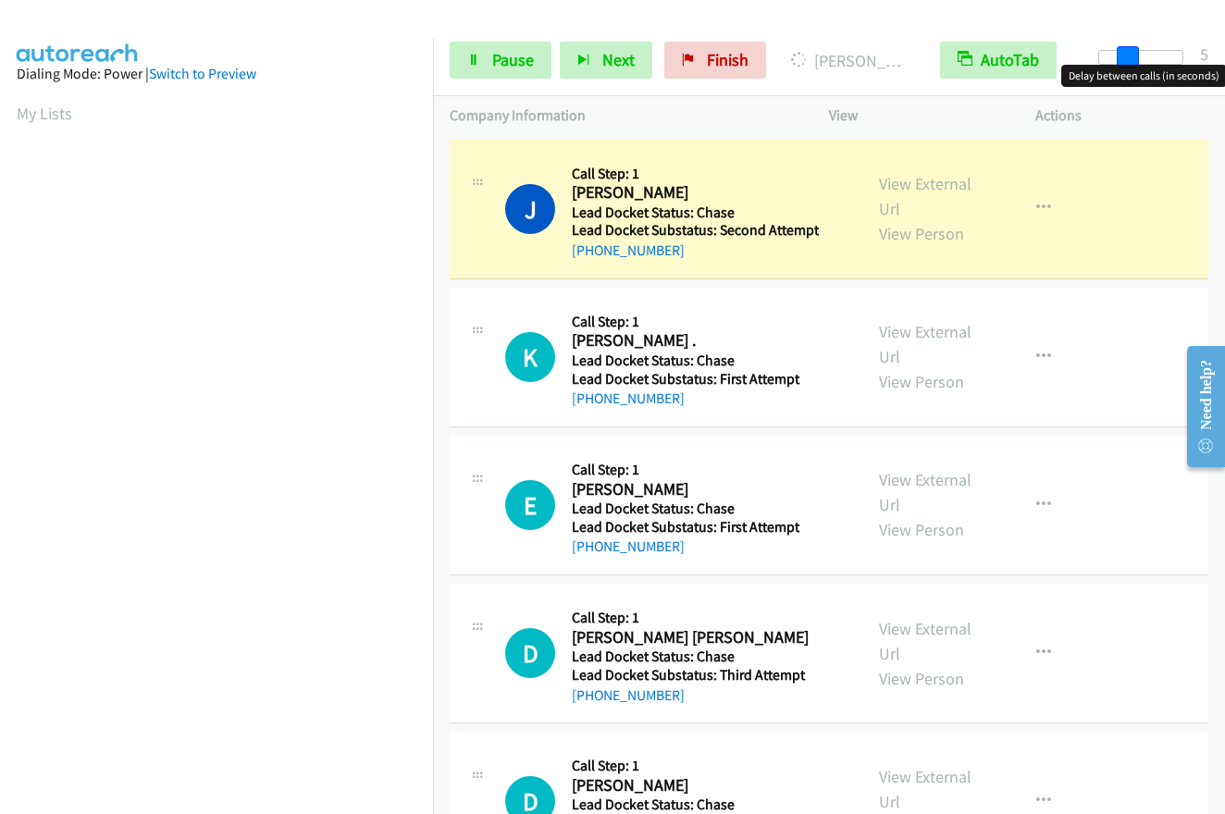
click at [1125, 53] on div at bounding box center [1140, 57] width 85 height 15
click at [1132, 53] on span at bounding box center [1127, 57] width 22 height 22
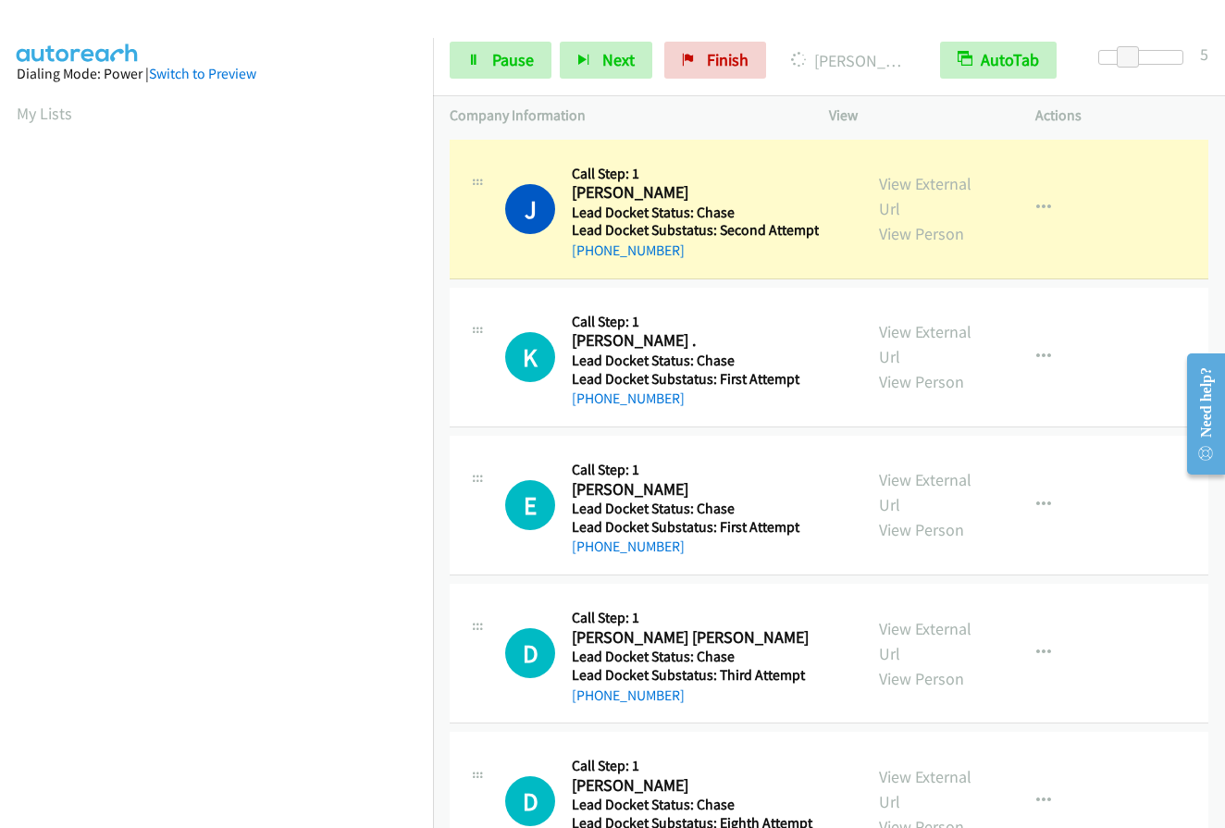
drag, startPoint x: 572, startPoint y: 191, endPoint x: 706, endPoint y: 191, distance: 134.1
click at [706, 191] on h2 "Jaime Montemayor" at bounding box center [692, 192] width 241 height 21
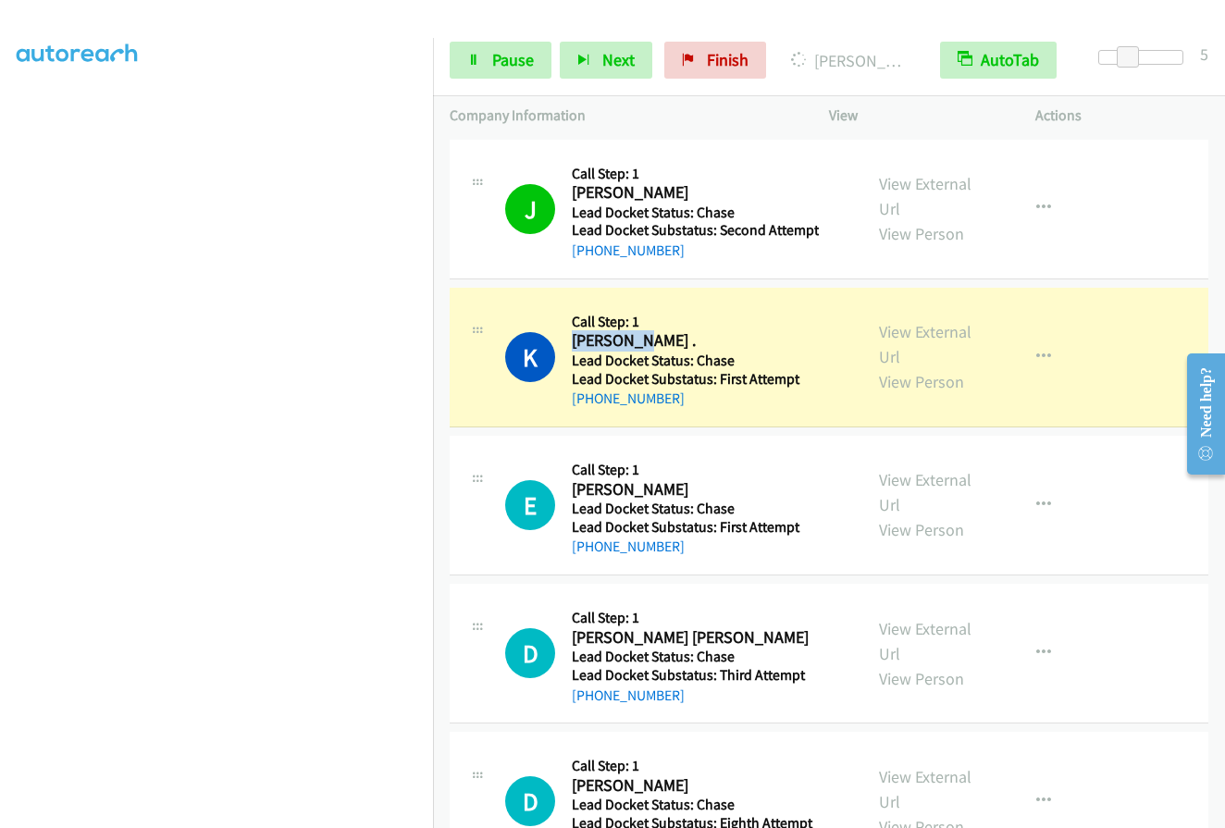
drag, startPoint x: 572, startPoint y: 339, endPoint x: 654, endPoint y: 339, distance: 82.3
click at [709, 349] on h2 "Kenyona ." at bounding box center [692, 340] width 241 height 21
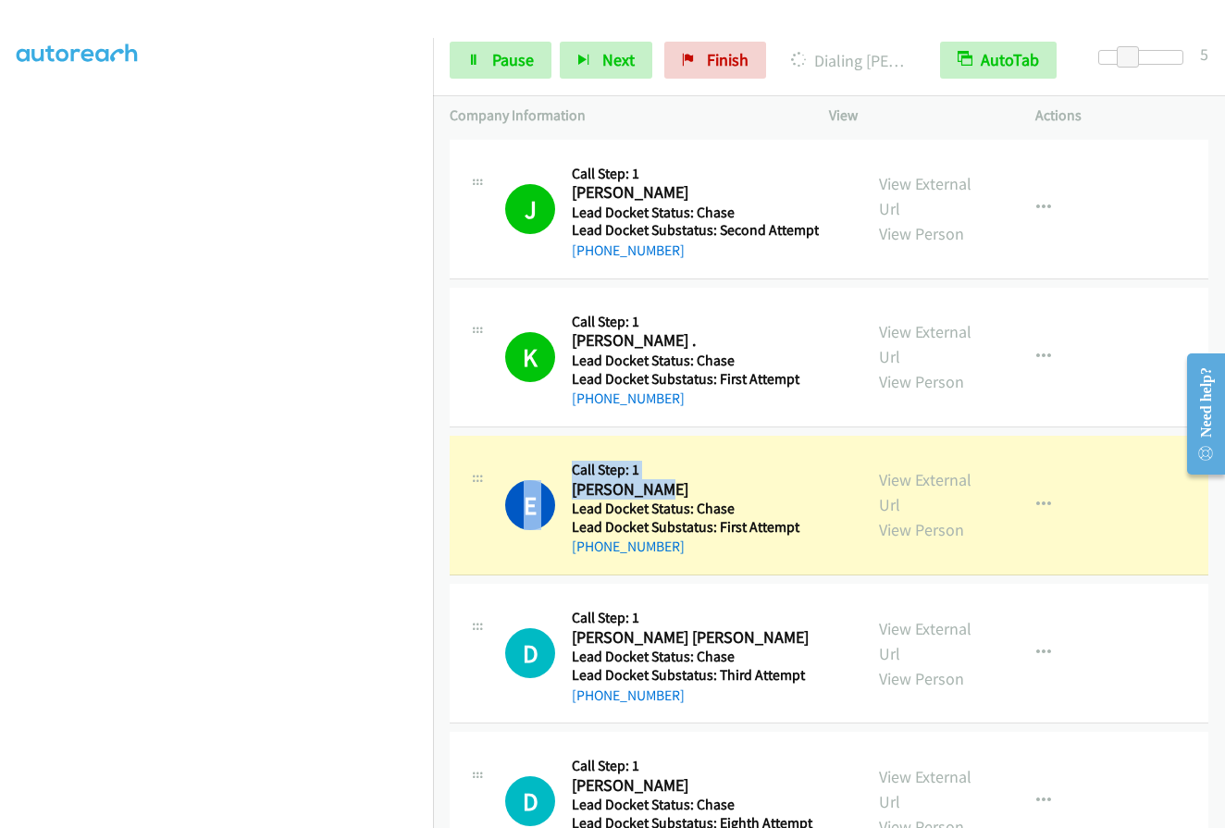
drag, startPoint x: 585, startPoint y: 486, endPoint x: 655, endPoint y: 486, distance: 70.3
click at [655, 486] on div "E Callback Scheduled Call Step: 1 Eric Fowlie America/Chicago Lead Docket Statu…" at bounding box center [675, 504] width 340 height 105
click at [738, 475] on h5 "Call Step: 1" at bounding box center [692, 470] width 241 height 18
click at [600, 490] on h2 "Eric Fowlie" at bounding box center [692, 489] width 241 height 21
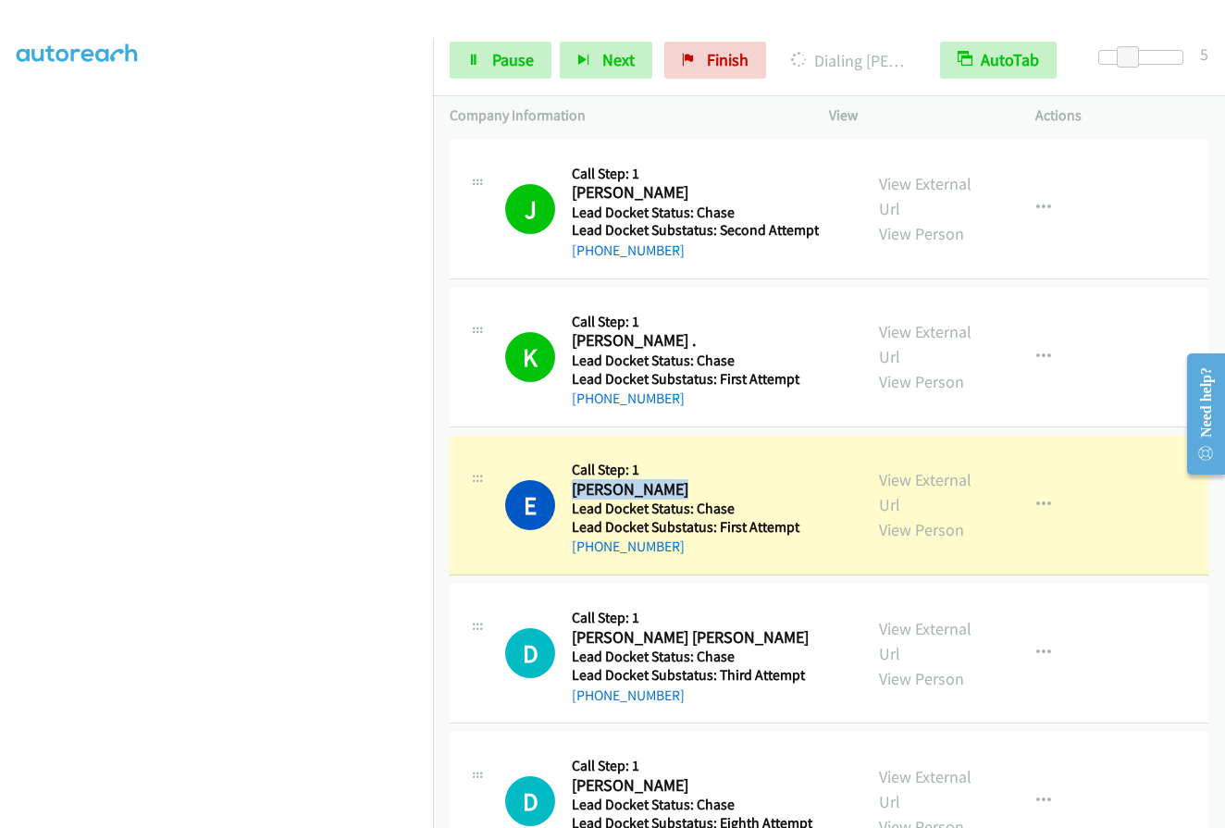
click at [600, 490] on h2 "Eric Fowlie" at bounding box center [692, 489] width 241 height 21
copy div "Eric Fowlie"
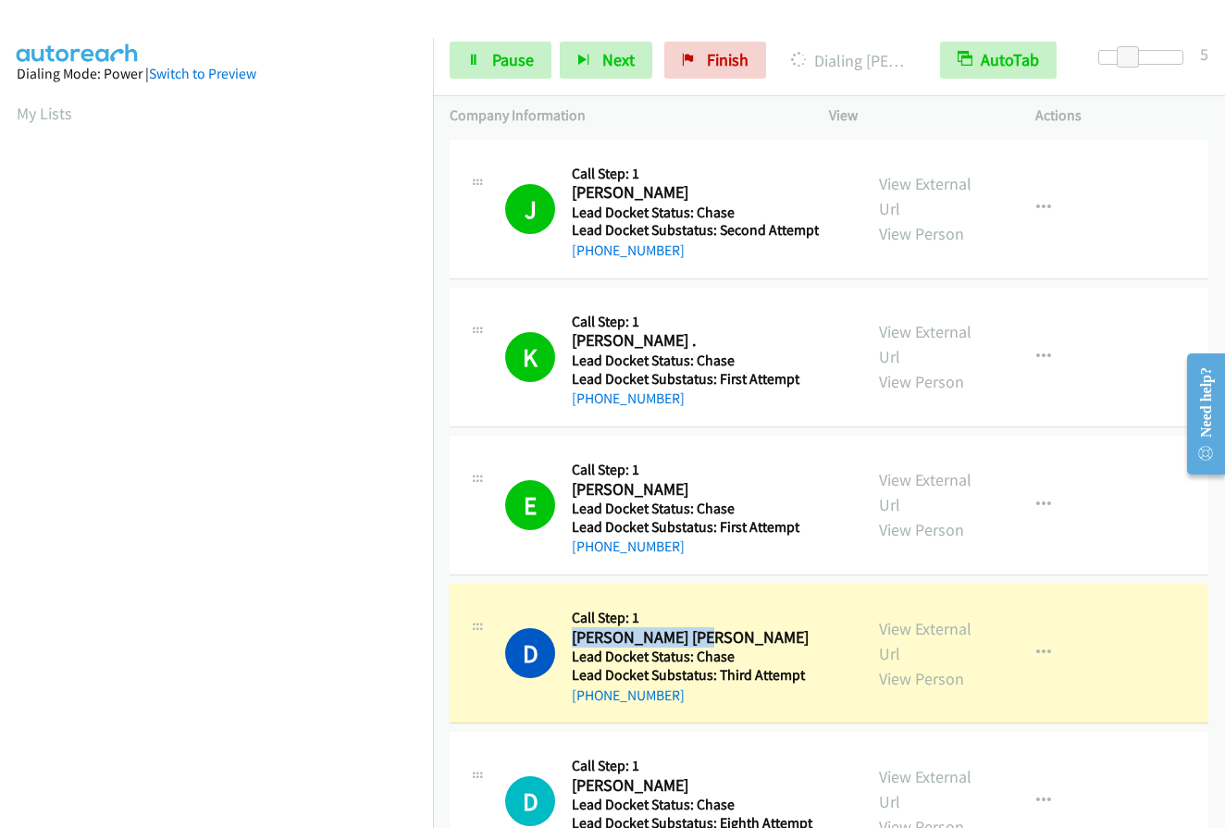
drag, startPoint x: 572, startPoint y: 637, endPoint x: 702, endPoint y: 640, distance: 130.4
click at [702, 640] on h2 "Donna June Hosier" at bounding box center [692, 637] width 241 height 21
copy h2 "Donna June Hosier"
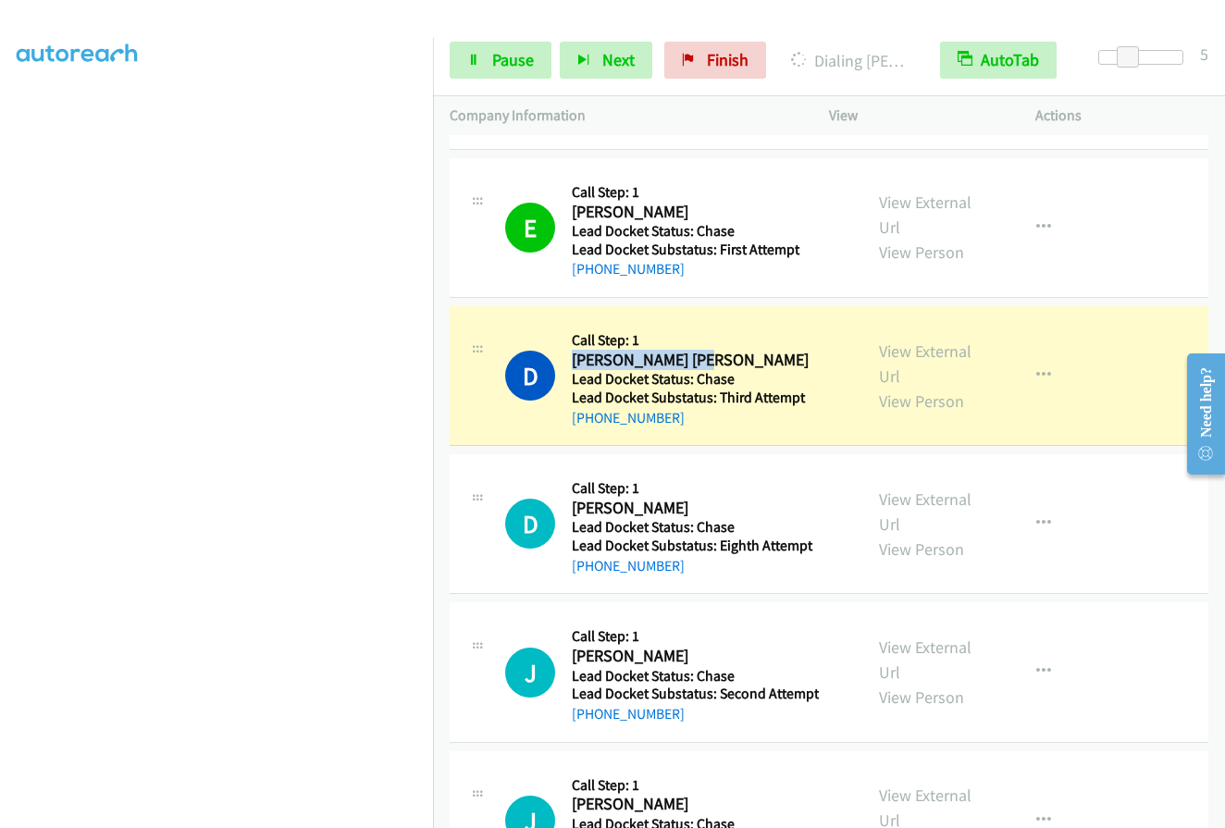
scroll to position [185, 0]
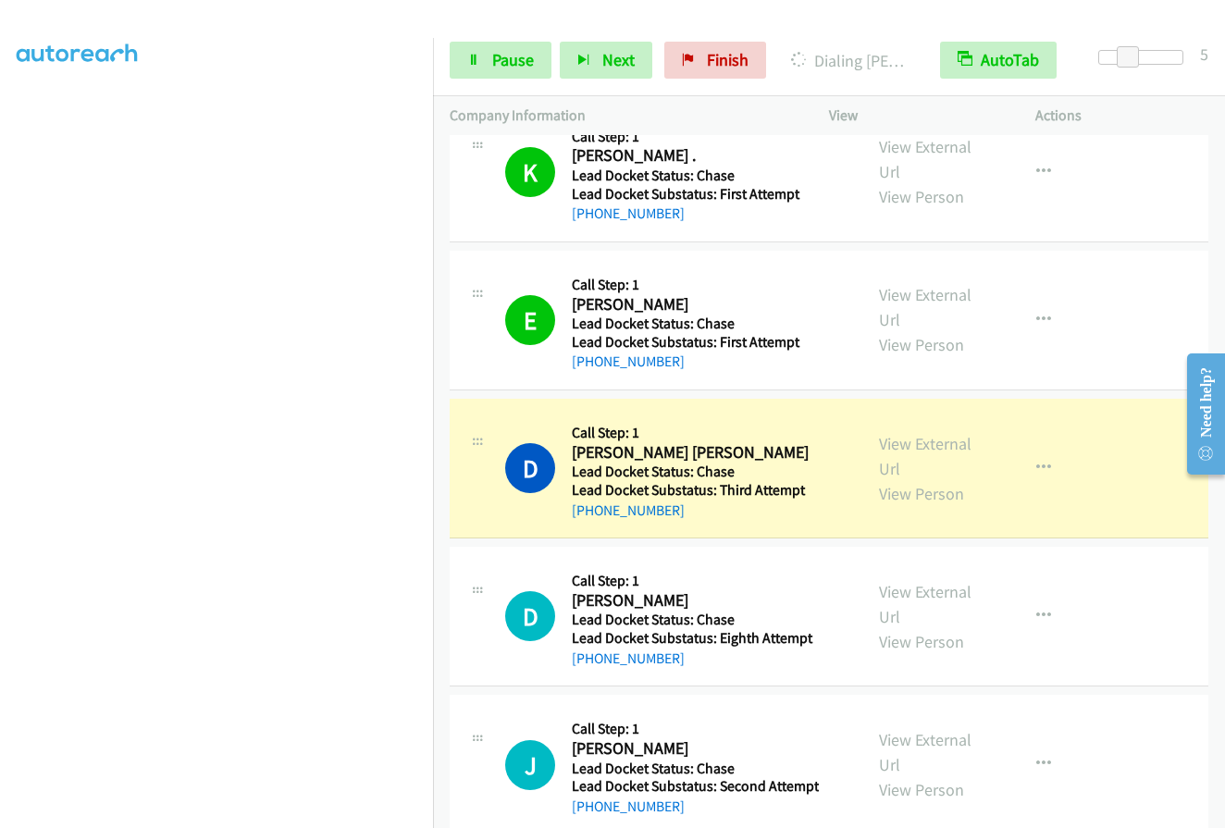
click at [434, 552] on td "D Callback Scheduled Call Step: 1 Douglas Jenkins America/New_York Lead Docket …" at bounding box center [829, 617] width 792 height 148
click at [496, 60] on span "Pause" at bounding box center [513, 59] width 42 height 21
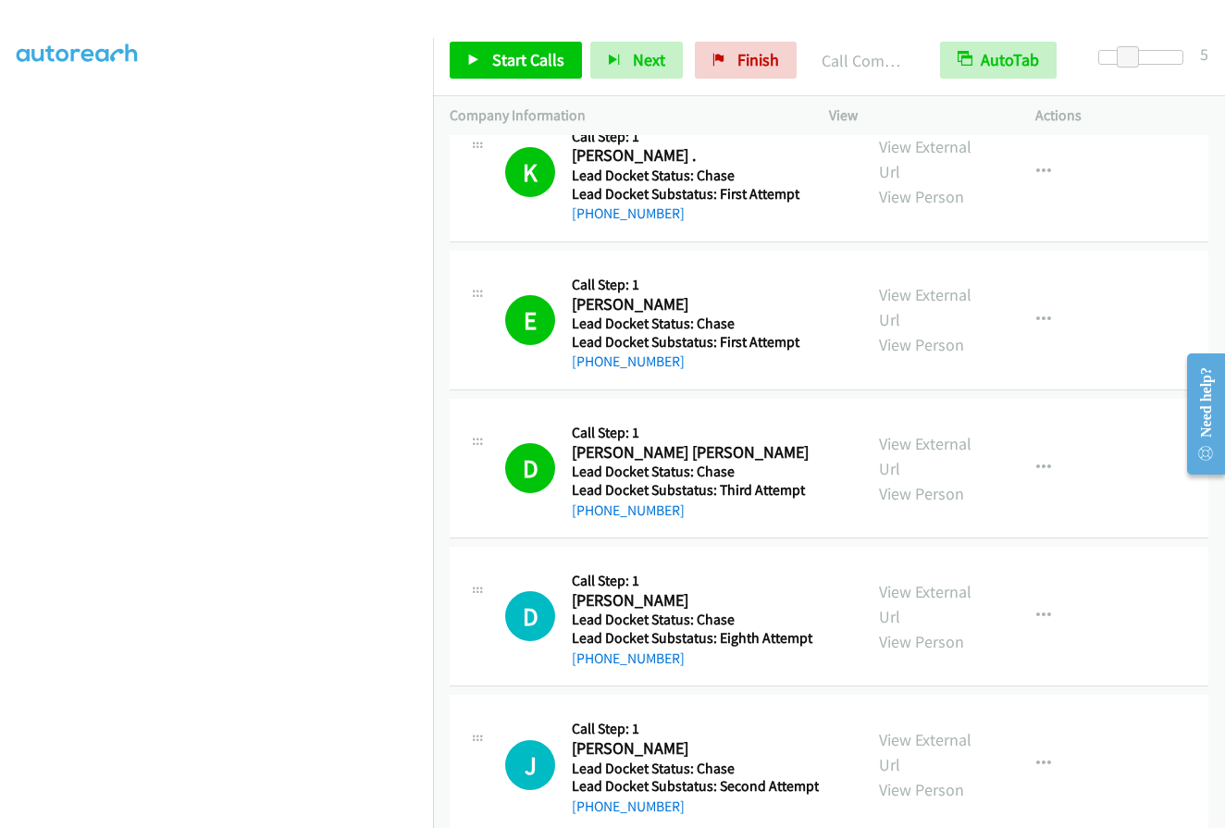
scroll to position [0, 0]
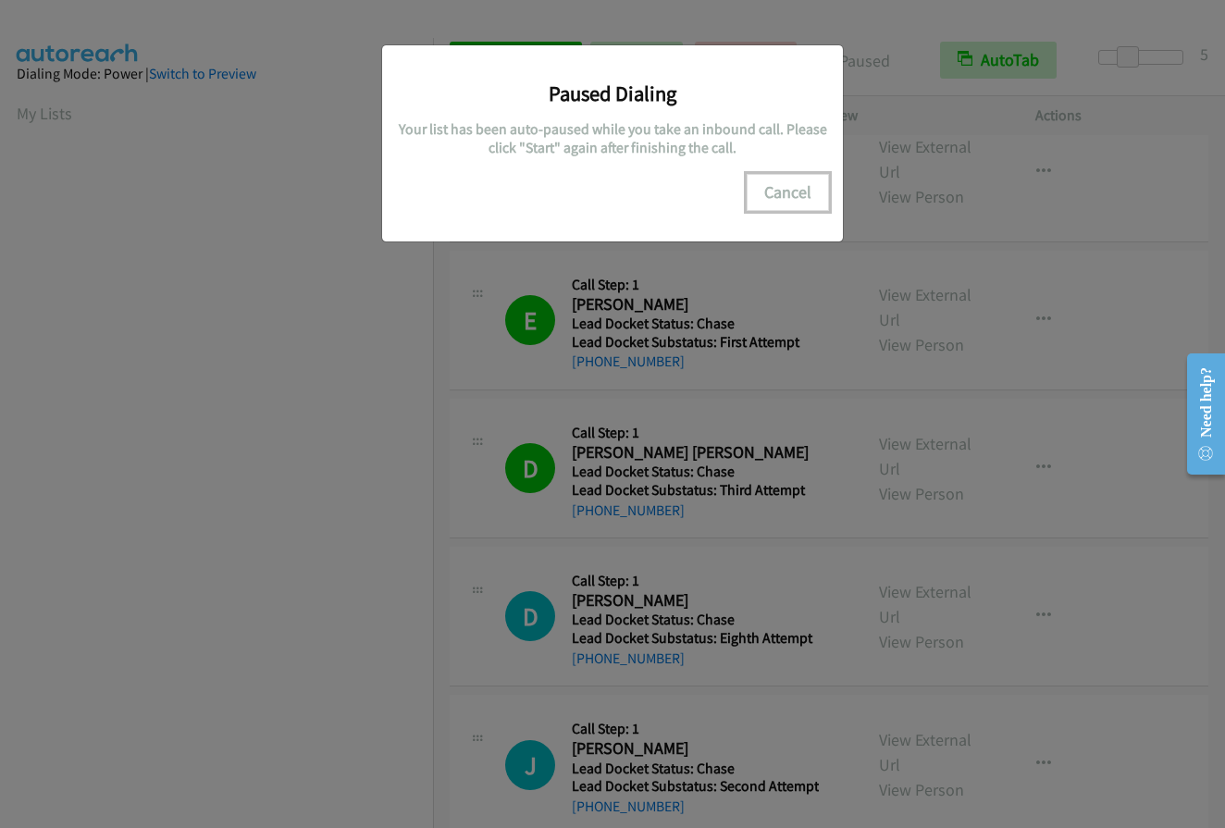
click at [796, 192] on button "Cancel" at bounding box center [787, 192] width 82 height 37
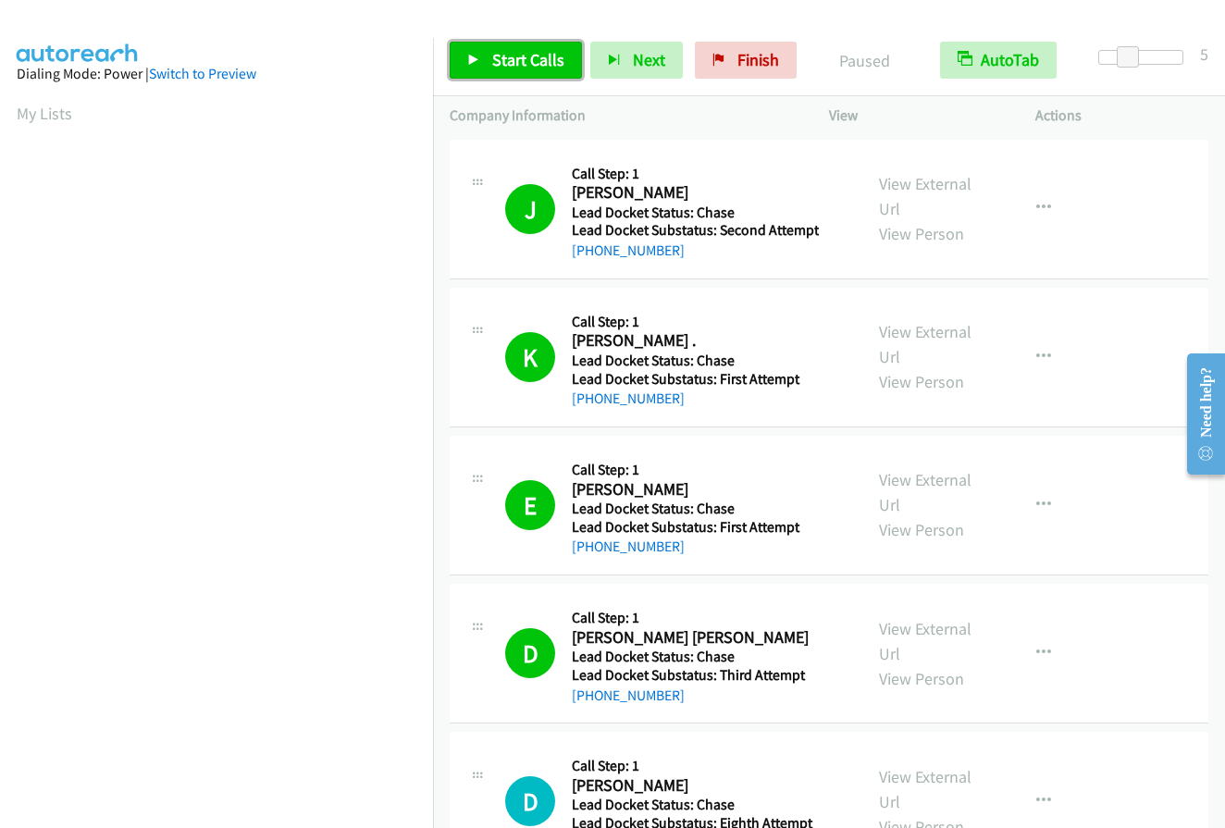
click at [511, 68] on span "Start Calls" at bounding box center [528, 59] width 72 height 21
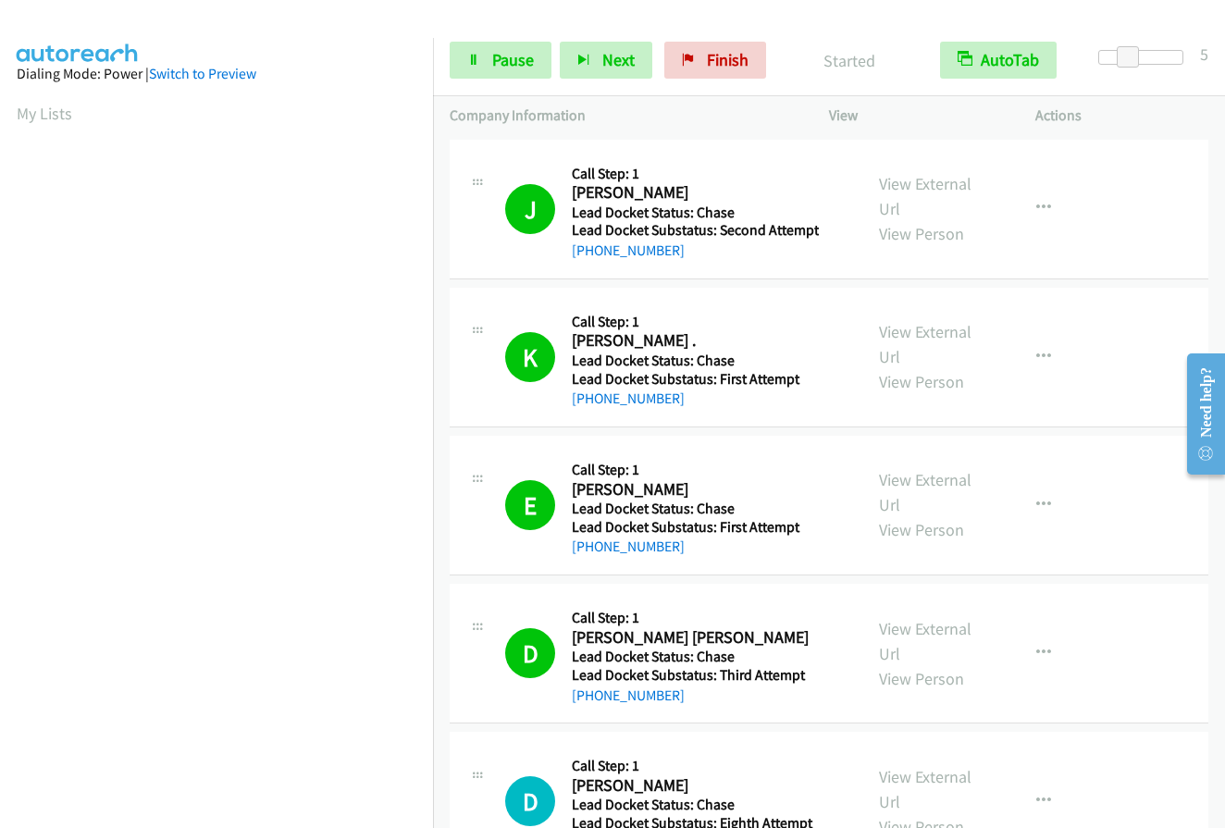
scroll to position [209, 0]
click at [483, 50] on link "Pause" at bounding box center [500, 60] width 102 height 37
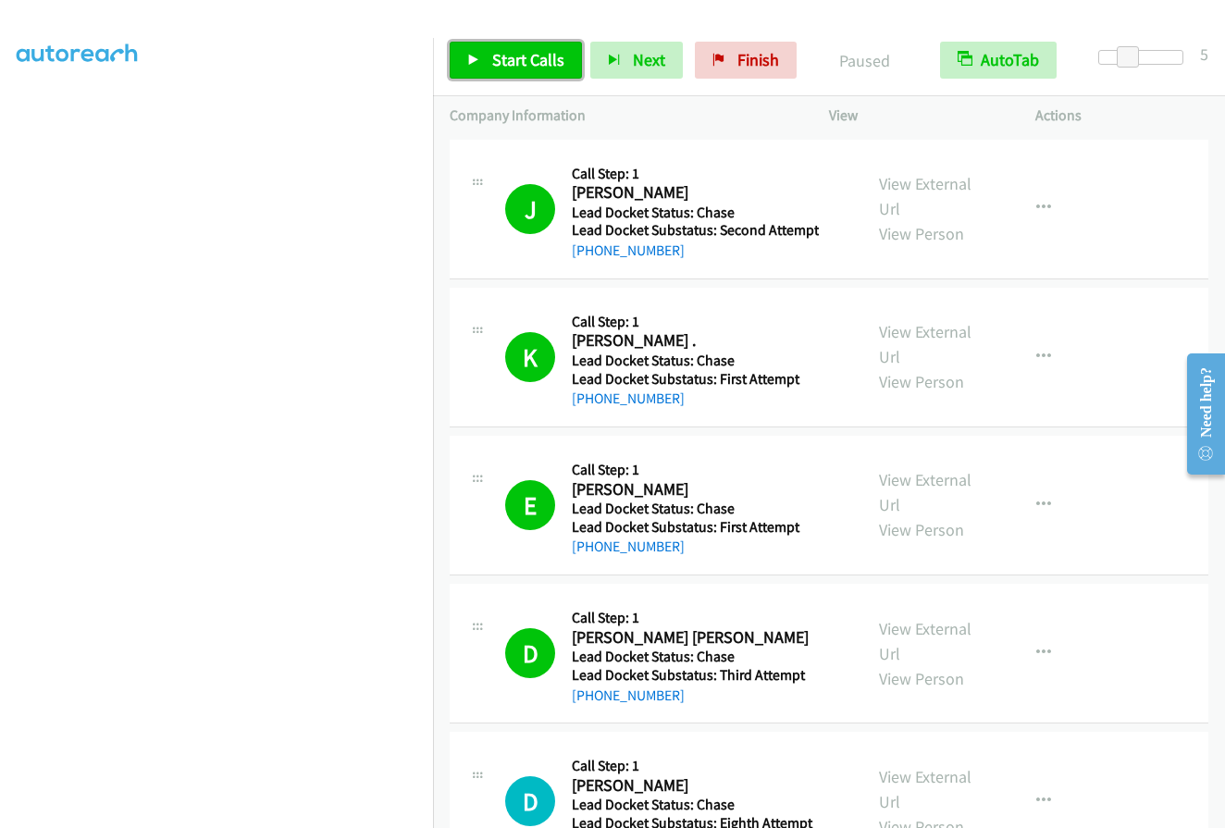
click at [538, 68] on span "Start Calls" at bounding box center [528, 59] width 72 height 21
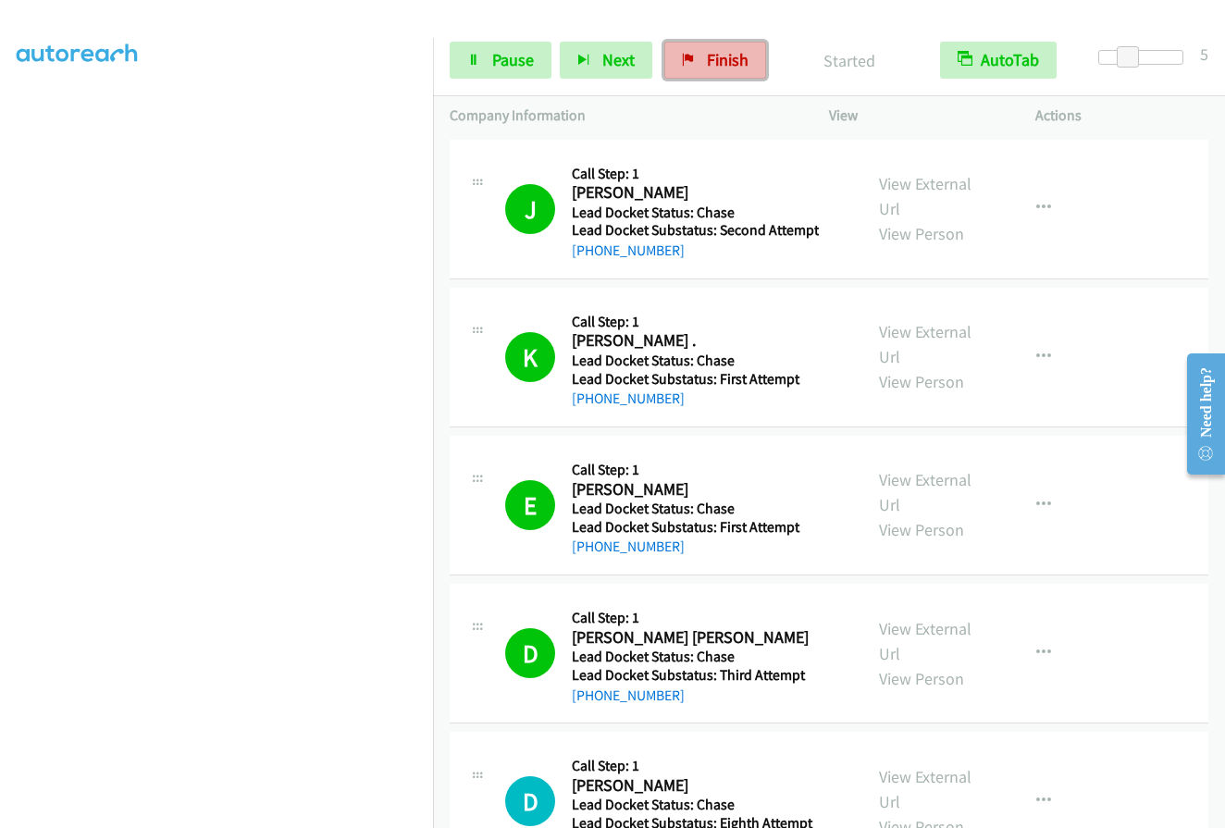
click at [695, 70] on link "Finish" at bounding box center [715, 60] width 102 height 37
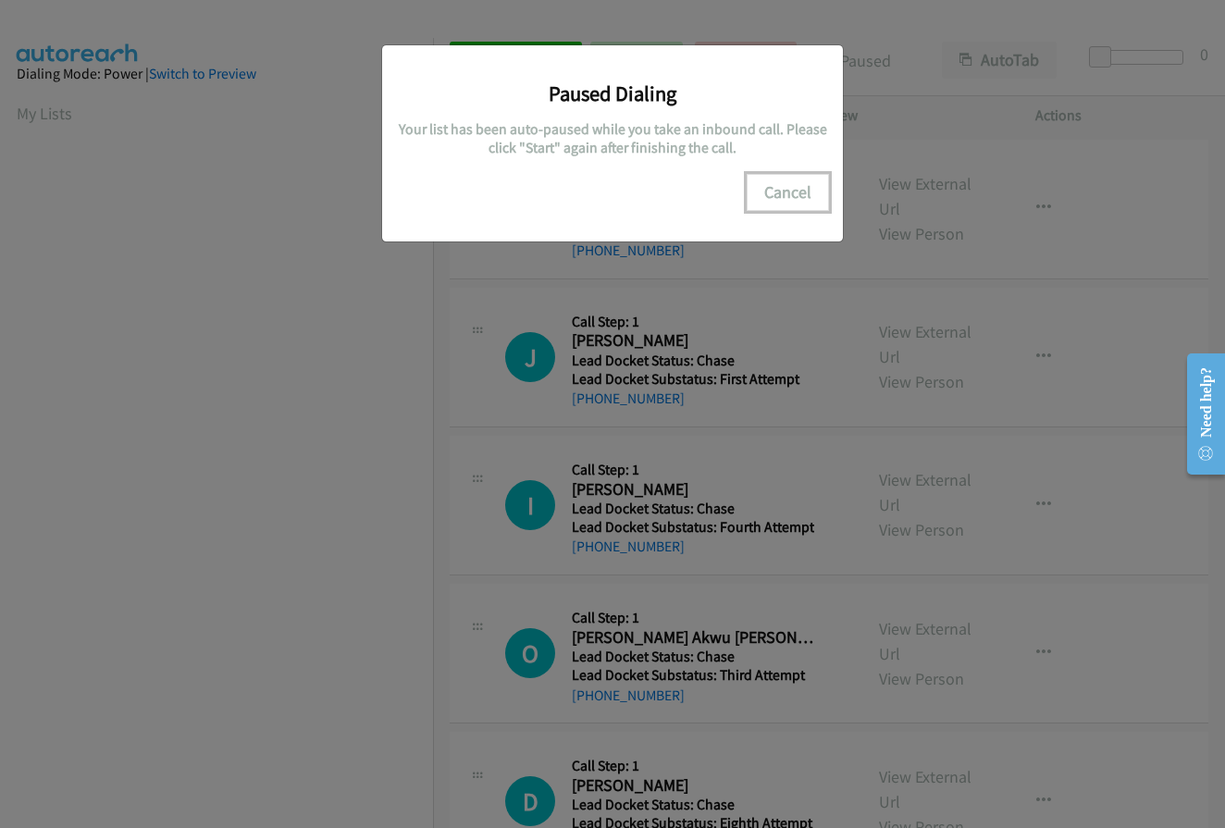
click at [794, 191] on button "Cancel" at bounding box center [787, 192] width 82 height 37
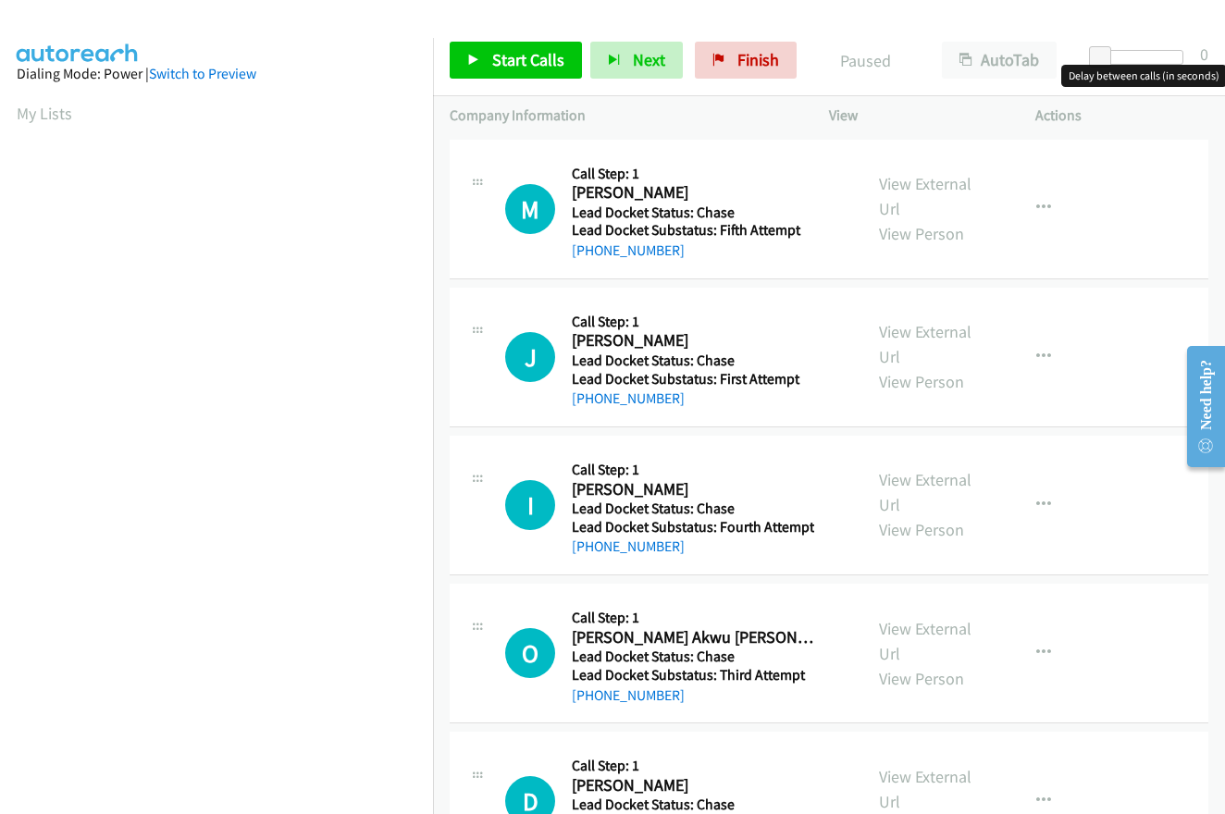
click at [1133, 55] on div at bounding box center [1140, 57] width 85 height 15
